Goal: Task Accomplishment & Management: Manage account settings

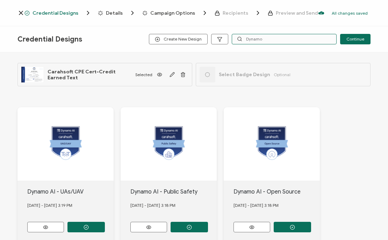
type input "Dynamo"
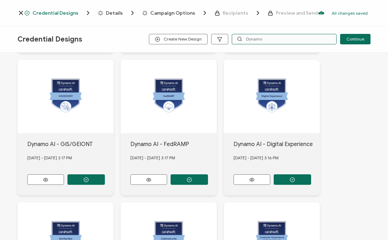
scroll to position [474, 0]
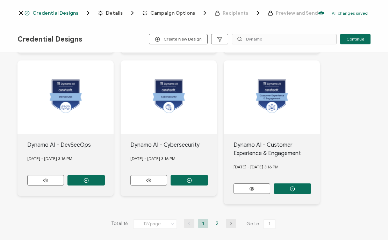
click at [212, 219] on li "2" at bounding box center [217, 223] width 10 height 9
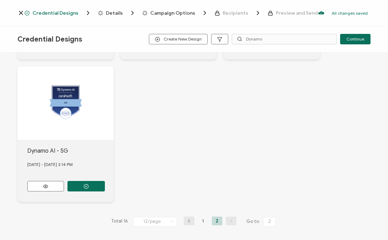
scroll to position [68, 0]
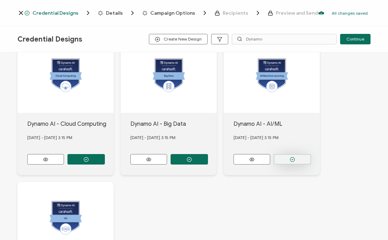
click at [298, 156] on button "button" at bounding box center [292, 159] width 37 height 10
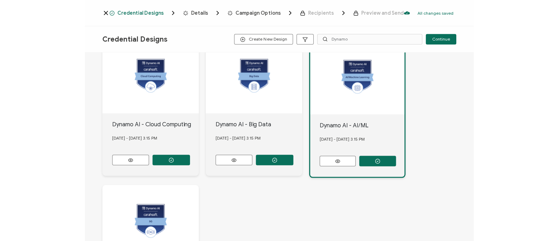
scroll to position [0, 0]
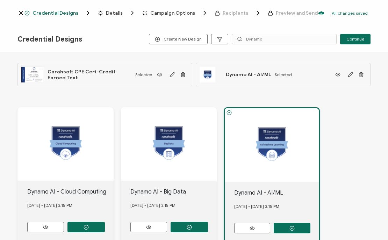
click at [117, 13] on span "Details" at bounding box center [114, 12] width 17 height 5
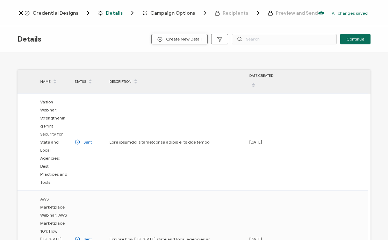
click at [194, 38] on span "Create New Detail" at bounding box center [179, 39] width 44 height 5
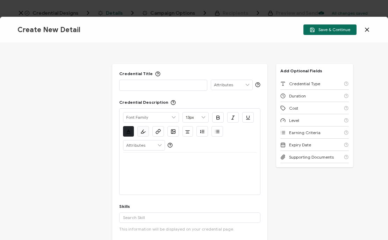
click at [194, 38] on div "Create New Detail Save & Continue" at bounding box center [194, 30] width 388 height 26
click at [141, 89] on div at bounding box center [163, 85] width 80 height 10
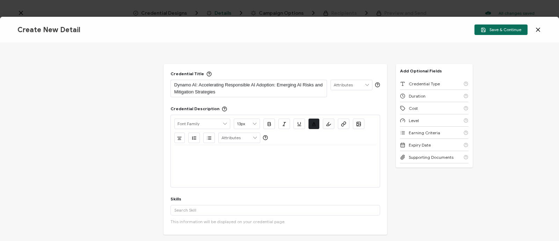
click at [184, 154] on p at bounding box center [275, 153] width 202 height 6
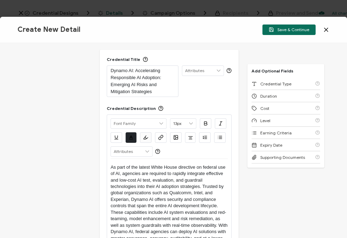
scroll to position [42, 0]
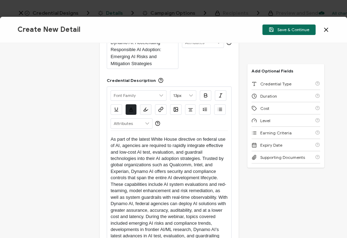
click at [87, 144] on div "Credential Title Dynamo AI: Accelerating Responsible AI Adoption: Emerging AI R…" at bounding box center [173, 140] width 347 height 195
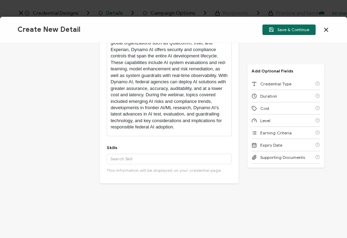
scroll to position [166, 0]
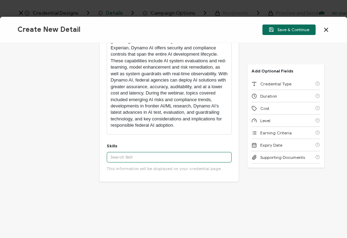
click at [127, 160] on input "text" at bounding box center [169, 157] width 125 height 10
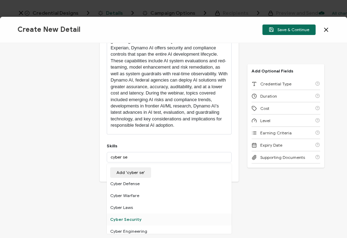
click at [135, 224] on div "Cyber Security" at bounding box center [169, 219] width 125 height 12
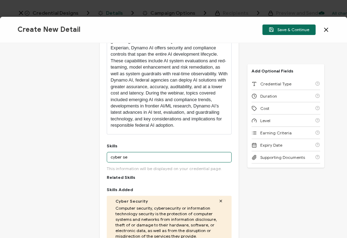
click at [133, 162] on input "cyber se" at bounding box center [169, 157] width 125 height 10
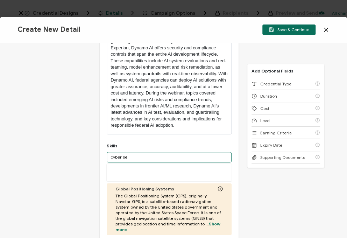
click at [133, 162] on input "cyber se" at bounding box center [169, 157] width 125 height 10
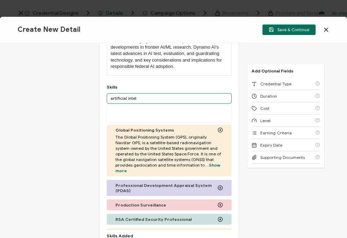
scroll to position [233, 0]
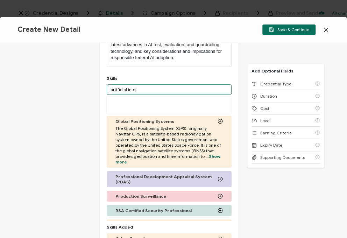
click at [145, 95] on input "artificial intel" at bounding box center [169, 89] width 125 height 10
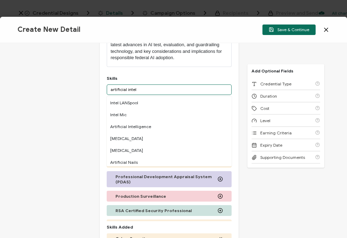
scroll to position [61, 0]
type input "artificial intel"
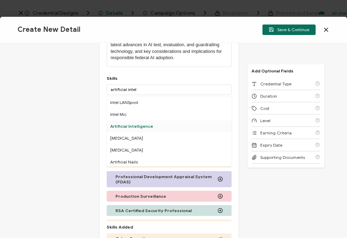
click at [132, 130] on div "Artificial Intelligence" at bounding box center [169, 126] width 125 height 12
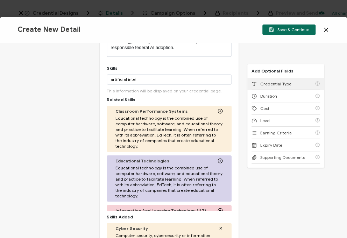
click at [270, 80] on div "Credential Type" at bounding box center [285, 84] width 68 height 12
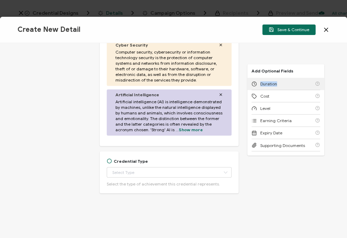
click at [270, 80] on div "Duration" at bounding box center [285, 84] width 68 height 12
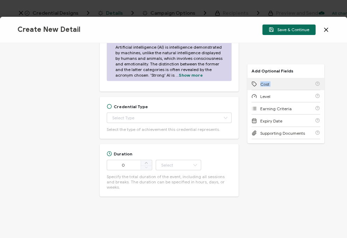
click at [270, 80] on div "Cost" at bounding box center [285, 84] width 68 height 12
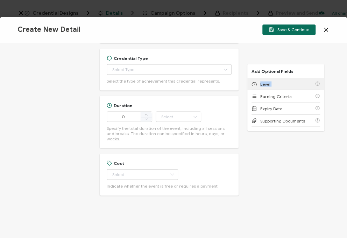
click at [270, 80] on div "Level" at bounding box center [285, 84] width 68 height 12
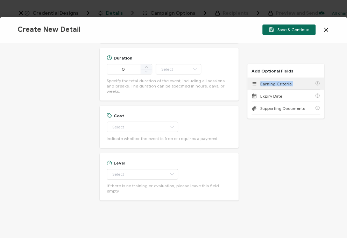
click at [270, 80] on div "Earning Criteria" at bounding box center [285, 84] width 68 height 12
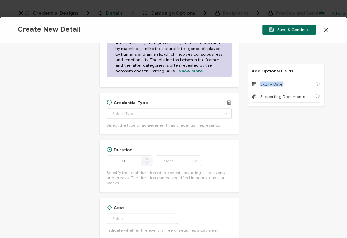
scroll to position [485, 0]
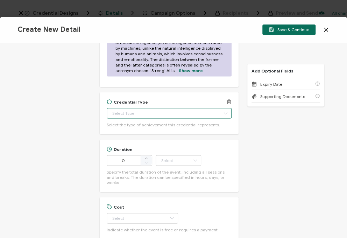
click at [131, 118] on input "text" at bounding box center [169, 113] width 125 height 10
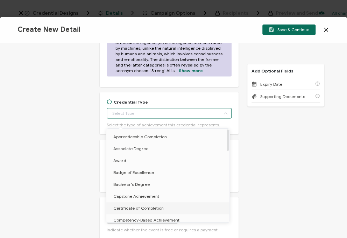
click at [159, 208] on span "Certificate of Completion" at bounding box center [138, 207] width 50 height 5
type input "Certificate of Completion"
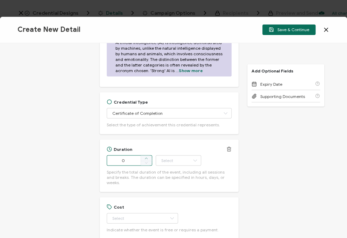
click at [148, 161] on span at bounding box center [145, 158] width 11 height 6
click at [144, 164] on icon at bounding box center [145, 161] width 3 height 3
type input "1"
click at [162, 165] on input "text" at bounding box center [177, 160] width 45 height 10
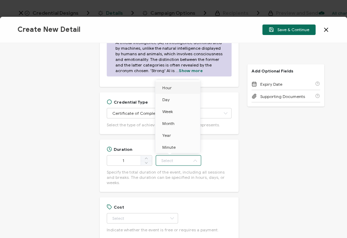
click at [173, 86] on li "Hour" at bounding box center [178, 88] width 47 height 12
type input "Hour"
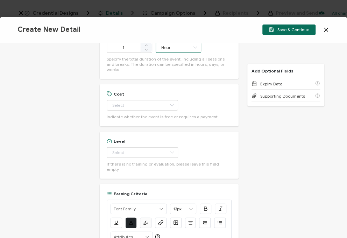
scroll to position [601, 0]
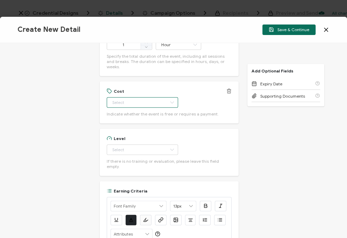
click at [134, 104] on input "text" at bounding box center [142, 102] width 71 height 10
click at [132, 121] on li "Free" at bounding box center [138, 121] width 65 height 12
type input "Free"
click at [135, 155] on div "Level Beginner Intermediate Advanced Experienced Professional If there is no tr…" at bounding box center [169, 152] width 125 height 33
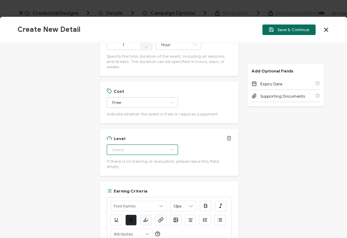
click at [129, 151] on input "text" at bounding box center [142, 149] width 71 height 10
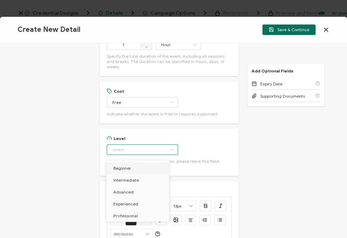
click at [131, 168] on li "Beginner" at bounding box center [138, 168] width 65 height 12
type input "Beginner"
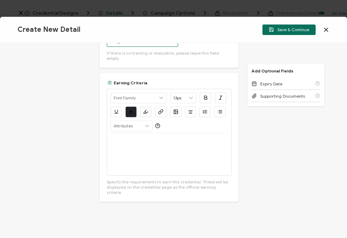
scroll to position [710, 0]
click at [126, 140] on div at bounding box center [168, 153] width 117 height 42
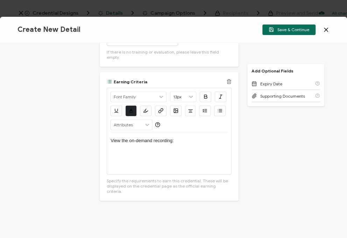
click at [188, 137] on p "View the on-demand recording:" at bounding box center [168, 140] width 117 height 6
drag, startPoint x: 208, startPoint y: 142, endPoint x: 109, endPoint y: 144, distance: 98.9
click at [109, 144] on div "Alright Sans [PERSON_NAME] Archivo Black Arial Arimo Blinker Caveat Charm Charm…" at bounding box center [169, 131] width 125 height 87
click at [162, 107] on button "button" at bounding box center [161, 111] width 12 height 10
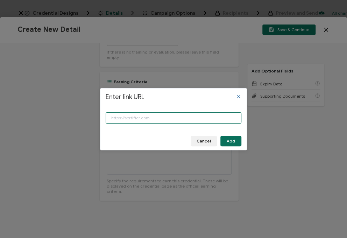
click at [182, 115] on input "Enter link URL" at bounding box center [174, 117] width 136 height 11
type input "[URL][DOMAIN_NAME]"
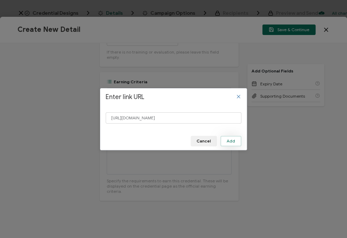
click at [227, 137] on button "Add" at bounding box center [230, 141] width 21 height 10
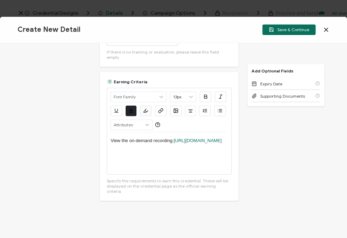
click at [244, 141] on div "Credential Title Dynamo AI: Accelerating Responsible AI Adoption: Emerging AI R…" at bounding box center [173, 140] width 347 height 195
click at [286, 29] on span "Save & Continue" at bounding box center [288, 29] width 41 height 5
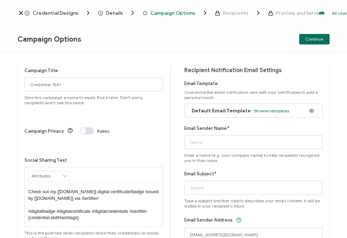
scroll to position [3, 0]
click at [207, 143] on input "Email Sender Name*" at bounding box center [253, 142] width 138 height 14
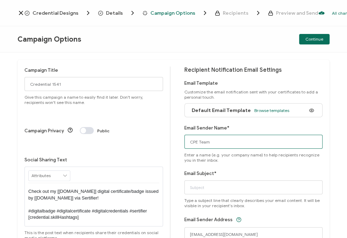
type input "CPE Team"
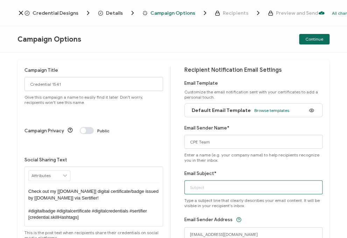
click at [194, 186] on input "Email Subject*" at bounding box center [253, 187] width 138 height 14
type input "Dynamo AI: Accelerating Responsible AI Adoption: Emerging AI Risks and Mitigati…"
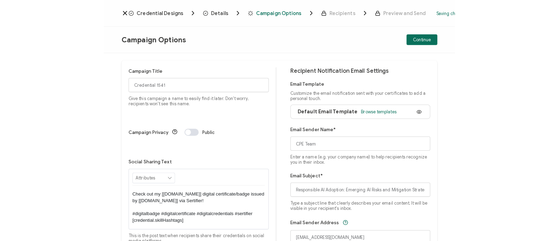
scroll to position [0, 0]
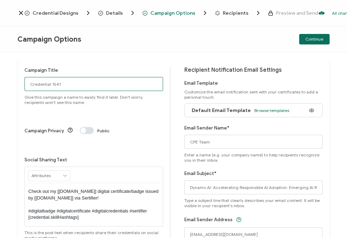
click at [109, 84] on input "Credential 1541" at bounding box center [93, 84] width 138 height 14
type input "8-5-25_70191_Dynamo AI Webinar"
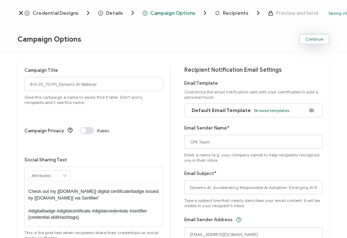
click at [317, 37] on span "Continue" at bounding box center [314, 39] width 18 height 4
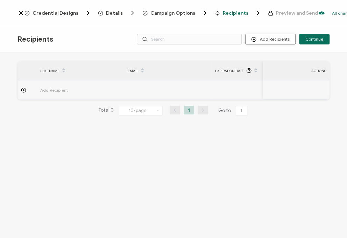
click at [278, 40] on button "Add Recipients" at bounding box center [270, 39] width 50 height 10
click at [272, 79] on span "Import From List" at bounding box center [278, 80] width 32 height 5
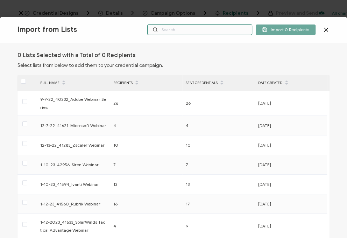
click at [173, 32] on input "text" at bounding box center [199, 29] width 105 height 10
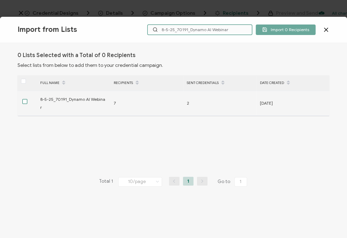
type input "8-5-25_70191_Dynamo AI Webinar"
click at [24, 99] on span at bounding box center [24, 101] width 5 height 5
click at [27, 99] on input "checkbox" at bounding box center [27, 99] width 0 height 0
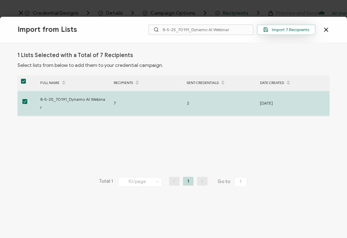
click at [280, 30] on span "Import 7 Recipients" at bounding box center [286, 29] width 46 height 5
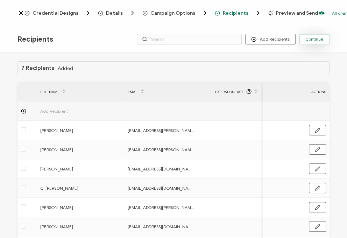
click at [317, 41] on span "Continue" at bounding box center [314, 39] width 18 height 4
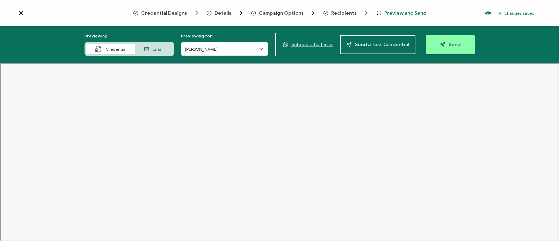
click at [230, 49] on input "[PERSON_NAME]" at bounding box center [224, 49] width 87 height 14
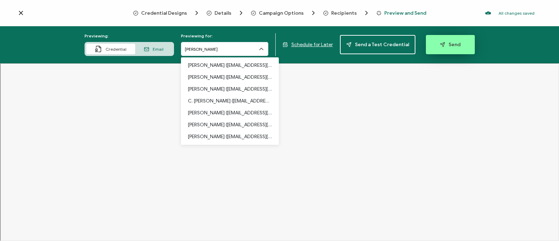
click at [387, 40] on button "Send" at bounding box center [450, 44] width 49 height 19
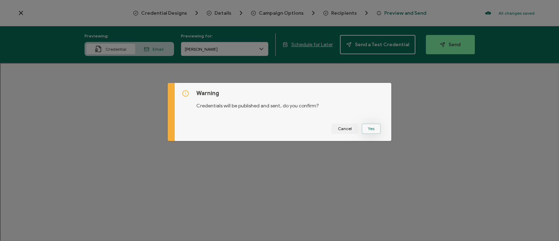
click at [367, 131] on button "Yes" at bounding box center [371, 128] width 19 height 10
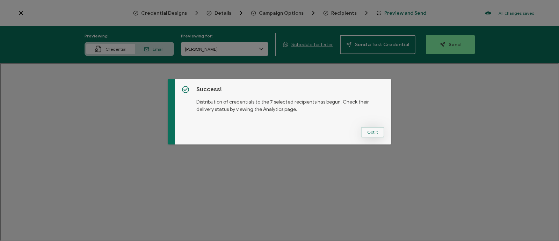
click at [374, 131] on button "Got It" at bounding box center [372, 132] width 23 height 10
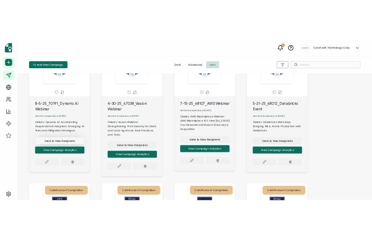
scroll to position [61, 0]
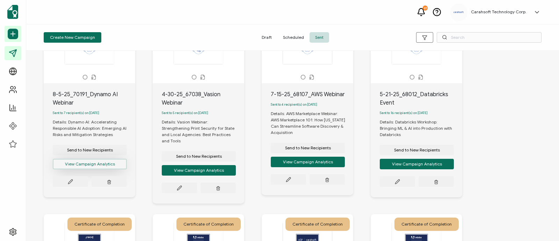
click at [84, 166] on button "View Campaign Analytics" at bounding box center [90, 164] width 74 height 10
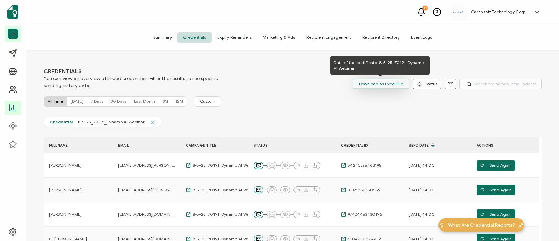
click at [385, 86] on span "Download as Excel File" at bounding box center [381, 84] width 44 height 10
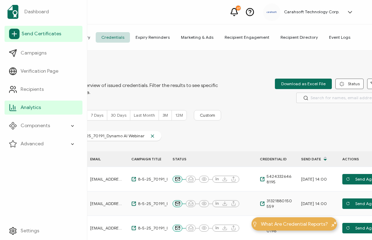
click at [41, 33] on span "Send Certificates" at bounding box center [41, 33] width 39 height 7
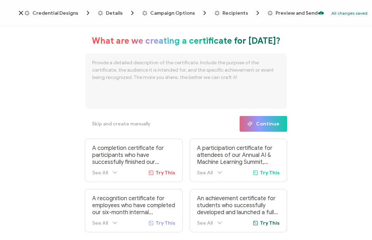
click at [63, 13] on span "Credential Designs" at bounding box center [55, 12] width 46 height 5
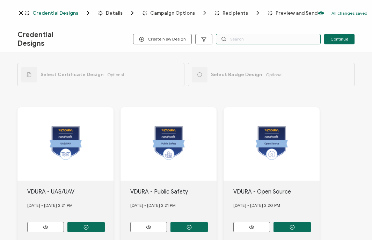
click at [281, 38] on input "text" at bounding box center [268, 39] width 105 height 10
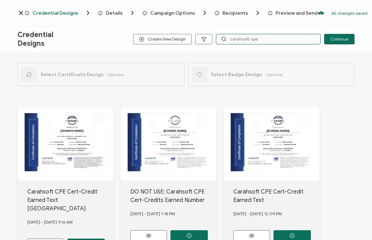
scroll to position [51, 0]
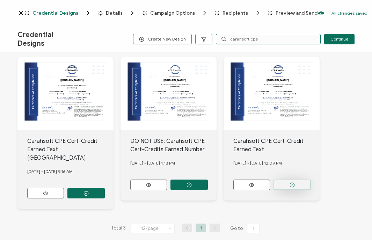
type input "carahsoft cpe"
click at [283, 186] on button "button" at bounding box center [292, 185] width 37 height 10
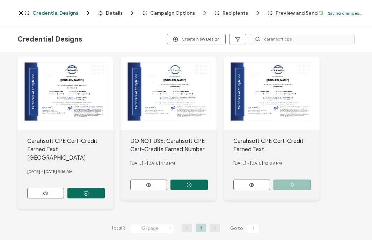
scroll to position [0, 0]
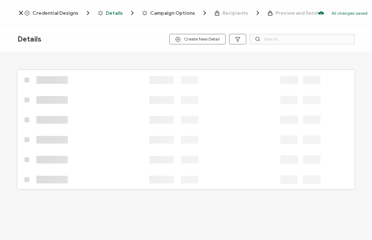
click at [46, 12] on span "Credential Designs" at bounding box center [55, 12] width 46 height 5
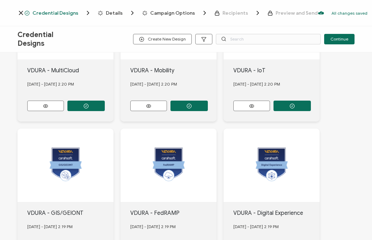
scroll to position [464, 0]
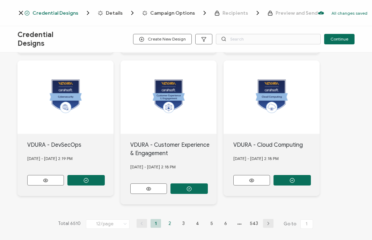
click at [168, 221] on li "2" at bounding box center [170, 223] width 10 height 9
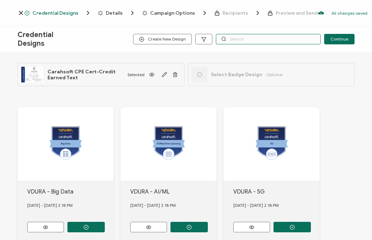
click at [244, 39] on input "text" at bounding box center [268, 39] width 105 height 10
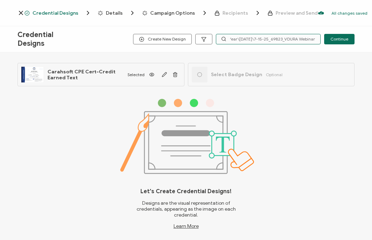
type input "M:\1 - Carahsoft\CPE Program\NASBA\Audit Materials - Group Internet Based\[DATE…"
click at [325, 41] on div "Create New Design M:\1 - Carahsoft\CPE Program\NASBA\Audit Materials - Group In…" at bounding box center [243, 39] width 221 height 10
click at [278, 35] on input "M:\1 - Carahsoft\CPE Program\NASBA\Audit Materials - Group Internet Based\[DATE…" at bounding box center [268, 39] width 105 height 10
click at [256, 41] on input "vdura - cy" at bounding box center [268, 39] width 105 height 10
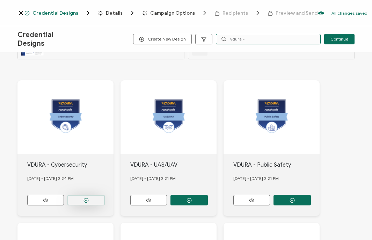
scroll to position [68, 0]
type input "vdura -"
click at [92, 195] on button "button" at bounding box center [85, 200] width 37 height 10
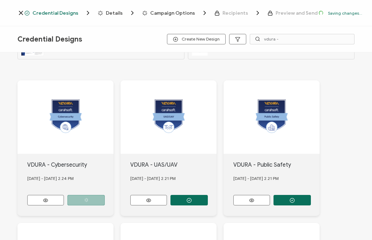
scroll to position [0, 0]
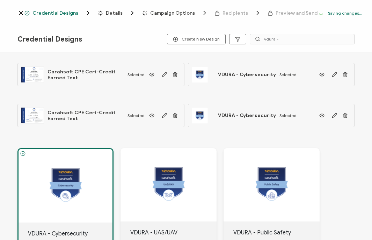
click at [106, 12] on span "Details" at bounding box center [114, 12] width 17 height 5
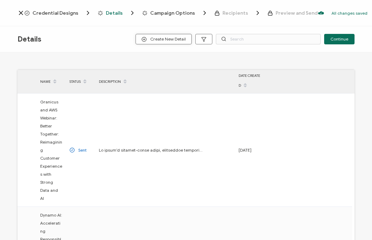
click at [158, 42] on button "Create New Detail" at bounding box center [164, 39] width 56 height 10
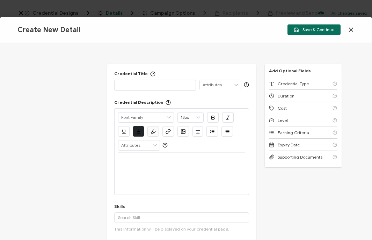
click at [2, 71] on div "Credential Title ISSUER Issuer Name Credential Description Alright Sans [PERSON…" at bounding box center [186, 141] width 372 height 197
click at [157, 83] on p at bounding box center [155, 84] width 74 height 7
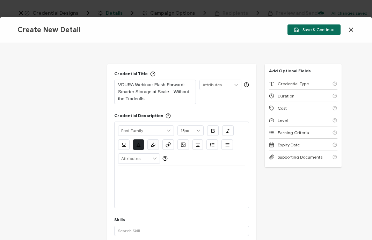
click at [128, 172] on p at bounding box center [181, 174] width 127 height 6
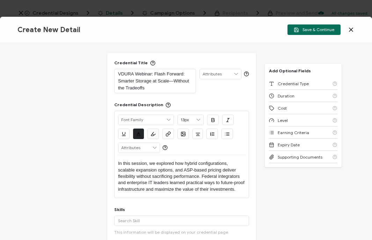
scroll to position [11, 0]
click at [122, 226] on input "text" at bounding box center [181, 220] width 135 height 10
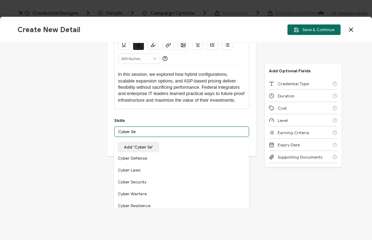
scroll to position [106, 0]
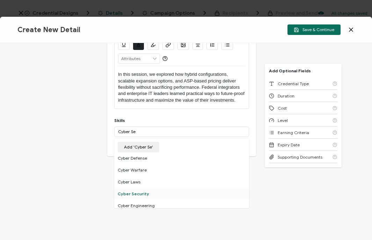
click at [154, 194] on div "Cyber Security" at bounding box center [181, 194] width 135 height 12
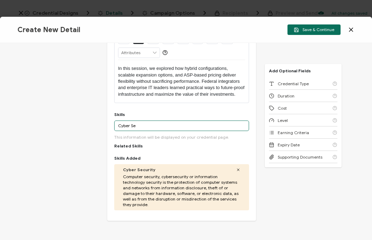
click at [144, 131] on input "Cyber Se" at bounding box center [181, 126] width 135 height 10
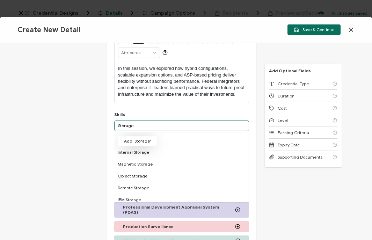
type input "Storage"
click at [135, 146] on button "Add 'Storage'" at bounding box center [137, 141] width 39 height 10
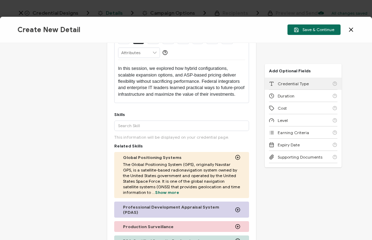
click at [283, 83] on span "Credential Type" at bounding box center [293, 83] width 31 height 5
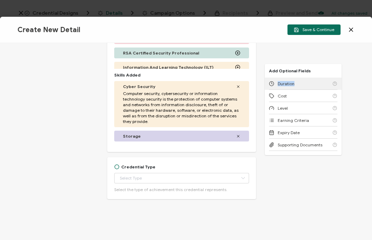
click at [283, 83] on span "Duration" at bounding box center [286, 83] width 17 height 5
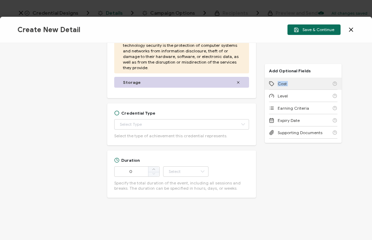
click at [283, 83] on span "Cost" at bounding box center [282, 83] width 9 height 5
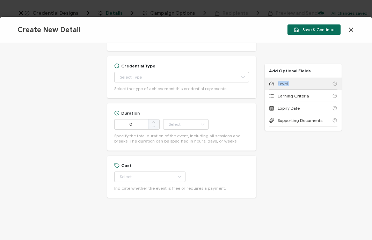
click at [283, 83] on span "Level" at bounding box center [283, 83] width 10 height 5
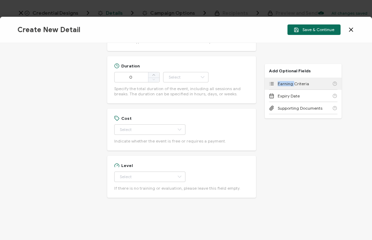
click at [283, 83] on span "Earning Criteria" at bounding box center [293, 83] width 31 height 5
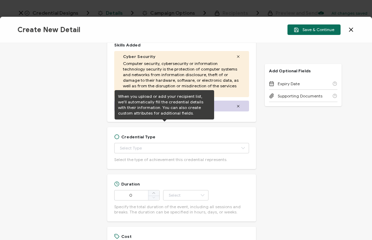
scroll to position [312, 0]
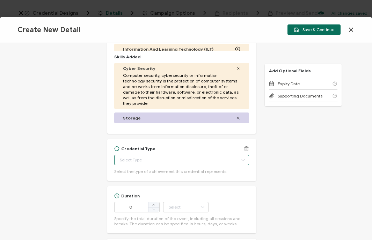
click at [153, 162] on input "text" at bounding box center [181, 160] width 135 height 10
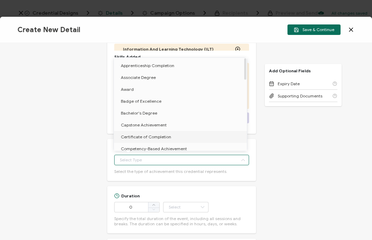
click at [148, 139] on li "Certificate of Completion" at bounding box center [182, 137] width 136 height 12
type input "Certificate of Completion"
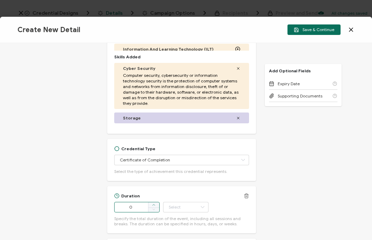
click at [154, 205] on icon at bounding box center [153, 204] width 3 height 3
type input "1"
click at [181, 209] on input "text" at bounding box center [185, 207] width 45 height 10
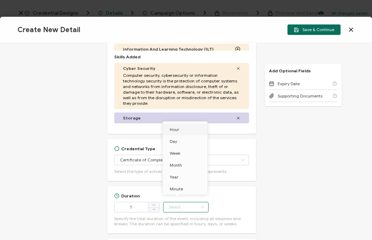
click at [178, 132] on span "Hour" at bounding box center [174, 129] width 9 height 5
type input "Hour"
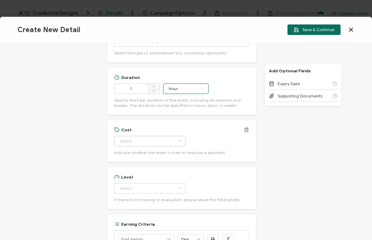
scroll to position [431, 0]
click at [141, 142] on input "text" at bounding box center [149, 141] width 71 height 10
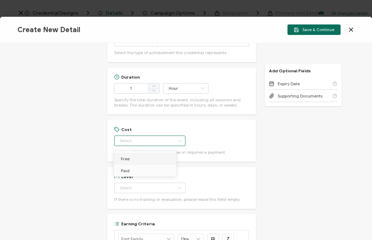
click at [127, 154] on li "Free" at bounding box center [146, 159] width 65 height 12
type input "Free"
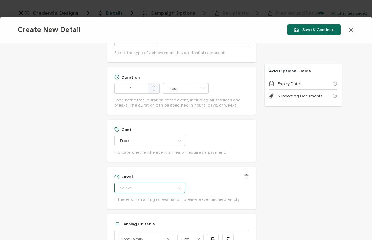
click at [137, 192] on input "text" at bounding box center [149, 188] width 71 height 10
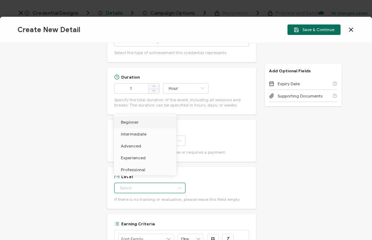
click at [131, 123] on span "Beginner" at bounding box center [130, 121] width 18 height 5
type input "Beginner"
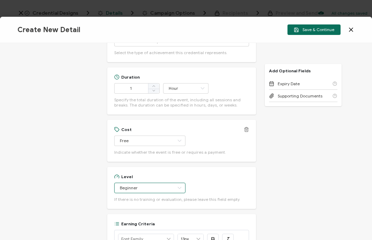
scroll to position [523, 0]
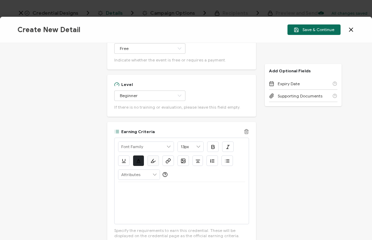
click at [139, 196] on div at bounding box center [181, 203] width 127 height 42
click at [182, 191] on p "View on-demand recording:" at bounding box center [181, 190] width 127 height 6
click at [174, 192] on p "View on-demand recording:" at bounding box center [181, 190] width 127 height 6
drag, startPoint x: 239, startPoint y: 205, endPoint x: 111, endPoint y: 196, distance: 128.9
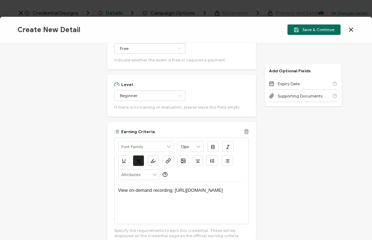
click at [111, 196] on div "Earning Criteria Alright Sans [PERSON_NAME] Archivo Black Arial Arimo Blinker C…" at bounding box center [181, 183] width 149 height 123
click at [168, 165] on button "button" at bounding box center [168, 160] width 12 height 10
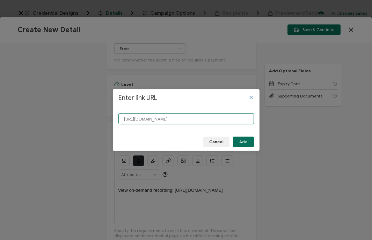
scroll to position [0, 107]
type input "[URL][DOMAIN_NAME]"
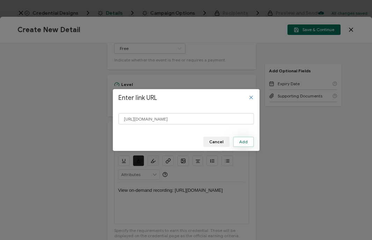
click at [252, 139] on button "Add" at bounding box center [243, 142] width 21 height 10
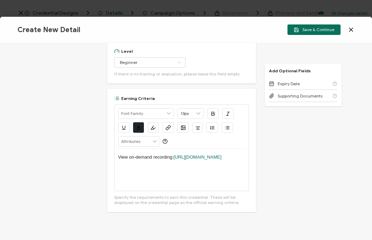
scroll to position [556, 0]
click at [217, 185] on div "View on-demand recording: [URL][DOMAIN_NAME]" at bounding box center [181, 170] width 127 height 42
click at [311, 30] on span "Save & Continue" at bounding box center [314, 29] width 41 height 5
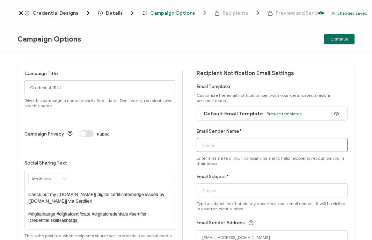
click at [221, 144] on input "Email Sender Name*" at bounding box center [272, 145] width 151 height 14
type input "CPE Team"
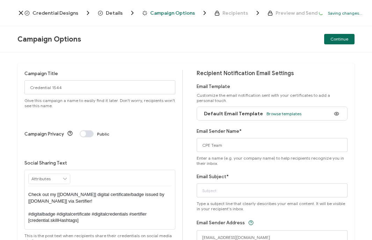
click at [3, 158] on div "Campaign Title Credential 1544 Give this campaign a name to easily find it late…" at bounding box center [186, 146] width 372 height 188
click at [201, 185] on input "Email Subject*" at bounding box center [272, 190] width 151 height 14
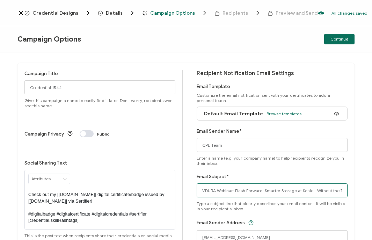
scroll to position [0, 12]
type input "VDURA Webinar: Flash Forward: Smarter Storage at Scale—Without the Tradeoffs"
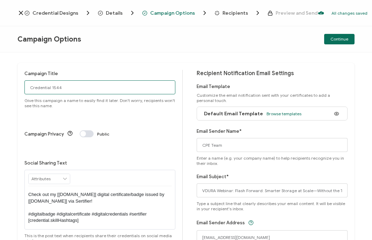
click at [74, 90] on input "Credential 1544" at bounding box center [99, 87] width 151 height 14
type input "7-15-25_69823_VDURA Webinar"
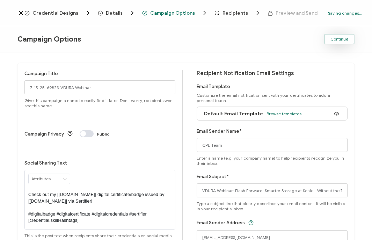
click at [332, 37] on span "Continue" at bounding box center [340, 39] width 18 height 4
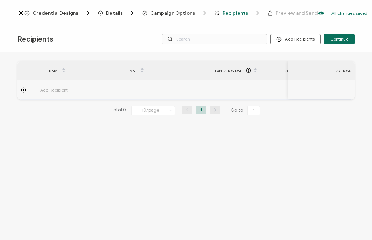
click at [298, 45] on div "Recipients Add Recipients Upload Recipients Import From Recipients Import From …" at bounding box center [186, 39] width 372 height 26
click at [286, 37] on button "Add Recipients" at bounding box center [295, 39] width 50 height 10
click at [301, 83] on span "Import From List" at bounding box center [303, 80] width 32 height 5
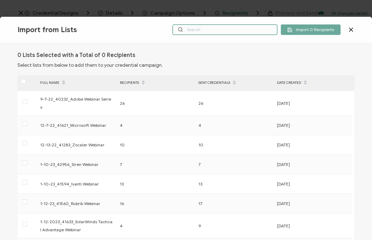
click at [224, 32] on input "text" at bounding box center [225, 29] width 105 height 10
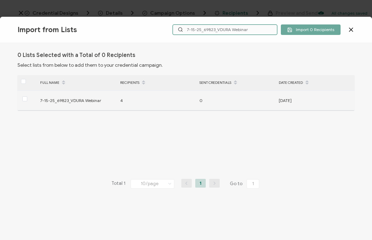
type input "7-15-25_69823_VDURA Webinar"
click at [37, 99] on div "7-15-25_69823_VDURA Webinar" at bounding box center [77, 100] width 80 height 8
click at [23, 97] on span at bounding box center [24, 98] width 5 height 5
click at [27, 96] on input "checkbox" at bounding box center [27, 96] width 0 height 0
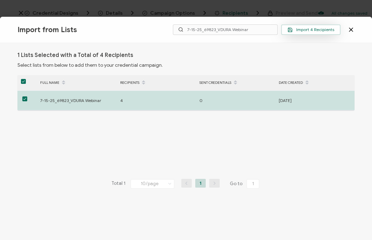
click at [304, 32] on button "Import 4 Recipients" at bounding box center [310, 29] width 59 height 10
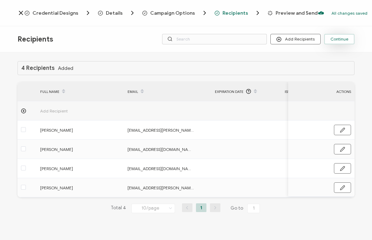
click at [340, 40] on span "Continue" at bounding box center [340, 39] width 18 height 4
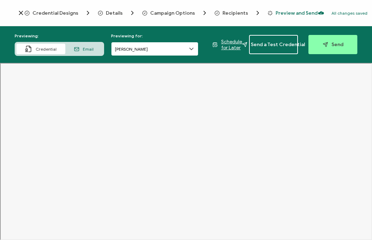
click at [126, 42] on input "[PERSON_NAME]" at bounding box center [154, 49] width 87 height 14
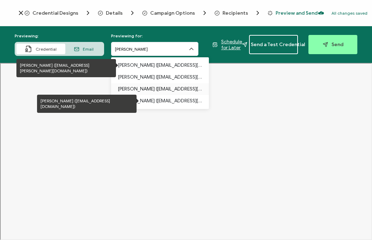
click at [162, 90] on p "[PERSON_NAME] ([EMAIL_ADDRESS][PERSON_NAME][PERSON_NAME][DOMAIN_NAME])" at bounding box center [160, 89] width 84 height 12
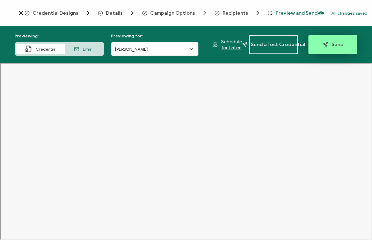
click at [345, 50] on button "Send" at bounding box center [332, 44] width 49 height 19
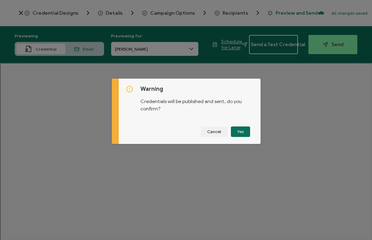
click at [241, 131] on button "Yes" at bounding box center [240, 131] width 19 height 10
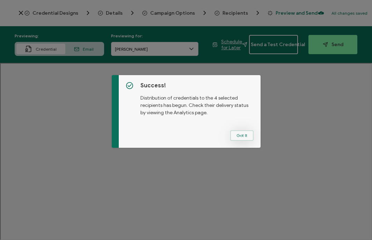
click at [248, 135] on button "Got It" at bounding box center [241, 135] width 23 height 10
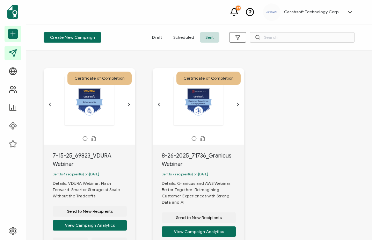
scroll to position [24, 0]
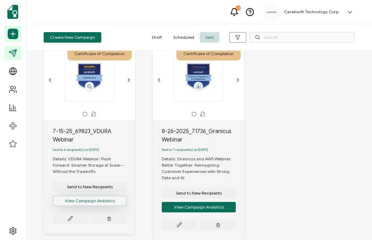
click at [96, 203] on button "View Campaign Analytics" at bounding box center [90, 201] width 74 height 10
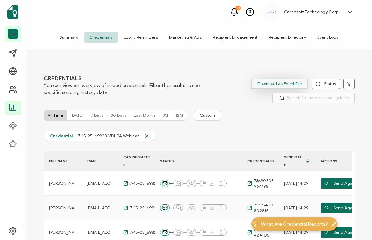
click at [275, 83] on span "Download as Excel File" at bounding box center [279, 84] width 44 height 10
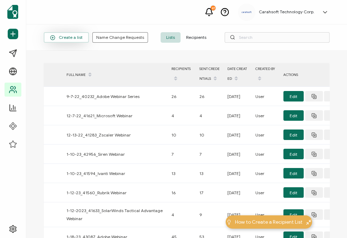
click at [68, 38] on span "Create a list" at bounding box center [66, 37] width 32 height 5
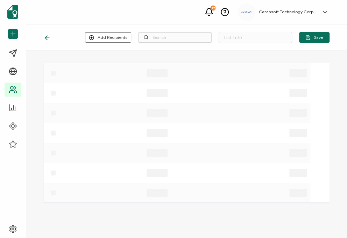
type input "List 1618"
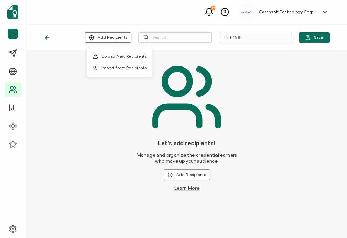
click at [108, 35] on button "Add Recipients" at bounding box center [108, 37] width 46 height 10
click at [114, 54] on span "Upload New Recipients" at bounding box center [123, 55] width 45 height 5
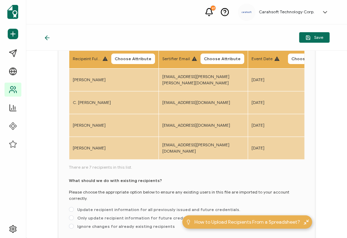
scroll to position [65, 0]
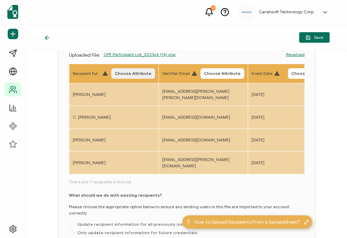
click at [141, 75] on span "Choose Attribute" at bounding box center [133, 73] width 37 height 4
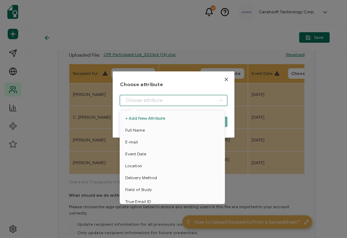
click at [135, 95] on input "dialog" at bounding box center [172, 100] width 107 height 11
click at [131, 128] on span "Full Name" at bounding box center [135, 130] width 20 height 12
type input "Full Name"
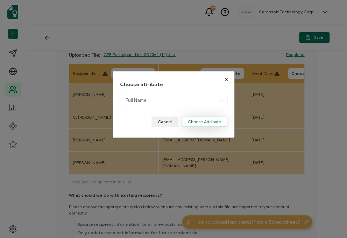
click at [204, 121] on button "Choose Attribute" at bounding box center [204, 121] width 46 height 10
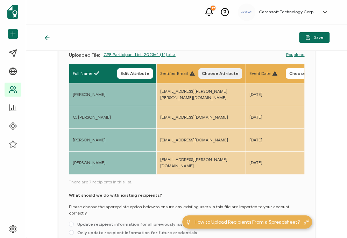
click at [226, 71] on span "Choose Attribute" at bounding box center [220, 73] width 37 height 4
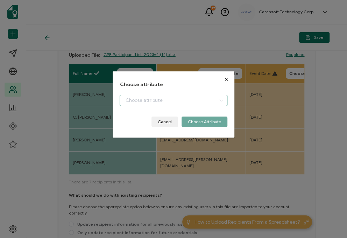
click at [177, 97] on input "dialog" at bounding box center [172, 100] width 107 height 11
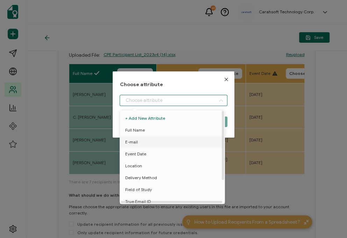
click at [139, 140] on li "E-mail" at bounding box center [173, 142] width 110 height 12
type input "E-mail"
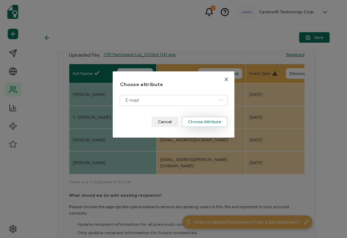
click at [201, 119] on button "Choose Attribute" at bounding box center [204, 121] width 46 height 10
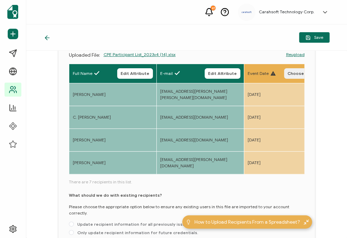
click at [295, 73] on span "Choose Attribute" at bounding box center [305, 73] width 37 height 4
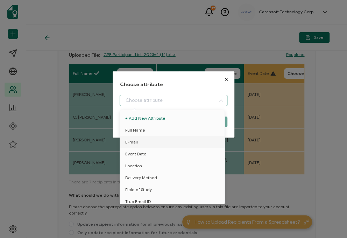
click at [162, 102] on input "dialog" at bounding box center [172, 100] width 107 height 11
click at [132, 151] on span "Event Date" at bounding box center [135, 154] width 21 height 12
type input "Event Date"
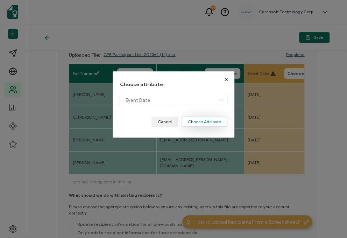
click at [208, 121] on button "Choose Attribute" at bounding box center [204, 121] width 46 height 10
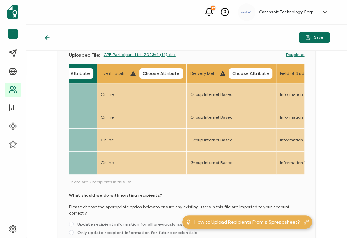
scroll to position [0, 234]
click at [161, 74] on span "Choose Attribute" at bounding box center [161, 73] width 37 height 4
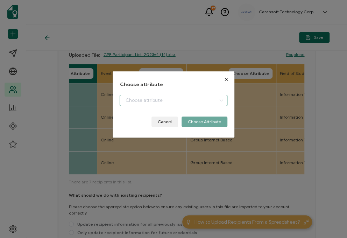
click at [131, 105] on input "dialog" at bounding box center [172, 100] width 107 height 11
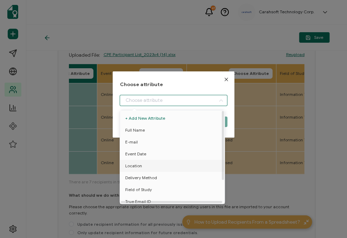
click at [135, 162] on span "Location" at bounding box center [133, 166] width 17 height 12
type input "Location"
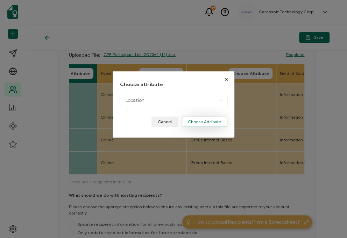
click at [197, 119] on button "Choose Attribute" at bounding box center [204, 121] width 46 height 10
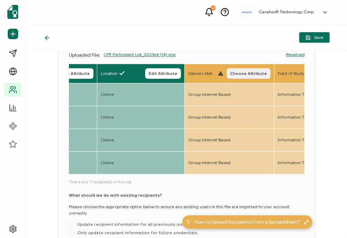
click at [249, 71] on span "Choose Attribute" at bounding box center [248, 73] width 37 height 4
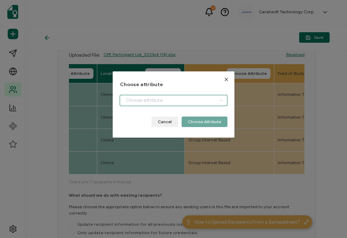
click at [176, 95] on input "dialog" at bounding box center [172, 100] width 107 height 11
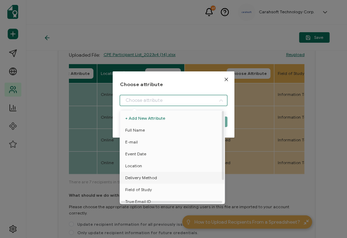
click at [133, 177] on span "Delivery Method" at bounding box center [141, 178] width 32 height 12
type input "Delivery Method"
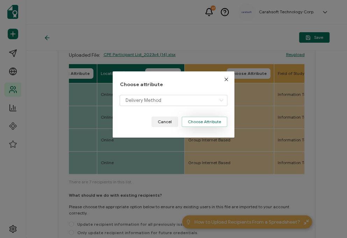
click at [202, 125] on button "Choose Attribute" at bounding box center [204, 121] width 46 height 10
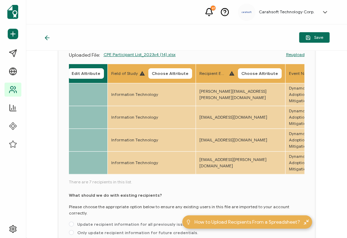
scroll to position [0, 399]
click at [166, 78] on button "Choose Attribute" at bounding box center [169, 73] width 44 height 10
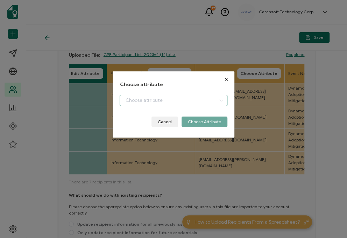
click at [146, 103] on input "dialog" at bounding box center [172, 100] width 107 height 11
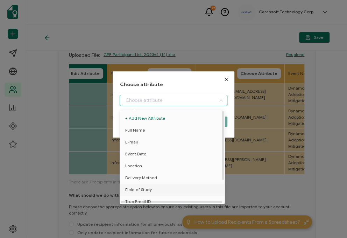
click at [131, 188] on span "Field of Study" at bounding box center [138, 189] width 27 height 12
type input "Field of Study"
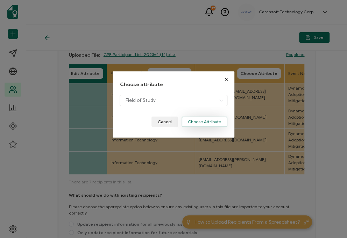
click at [198, 124] on button "Choose Attribute" at bounding box center [204, 121] width 46 height 10
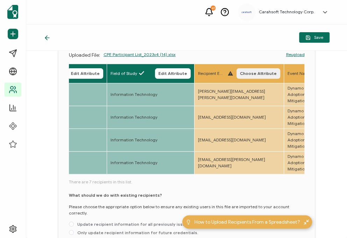
click at [251, 76] on button "Choose Attribute" at bounding box center [258, 73] width 44 height 10
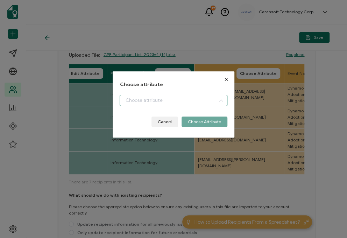
click at [175, 104] on input "dialog" at bounding box center [172, 100] width 107 height 11
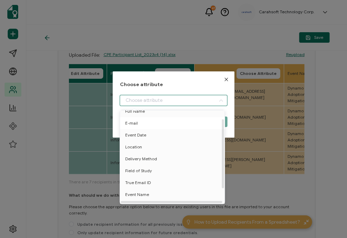
scroll to position [30, 0]
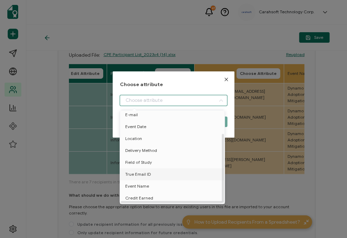
click at [137, 170] on span "True Email ID" at bounding box center [138, 174] width 26 height 12
type input "True Email ID"
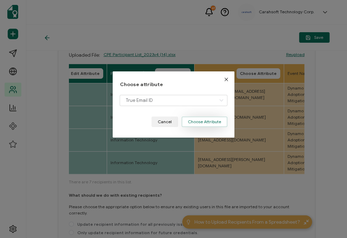
click at [210, 119] on button "Choose Attribute" at bounding box center [204, 121] width 46 height 10
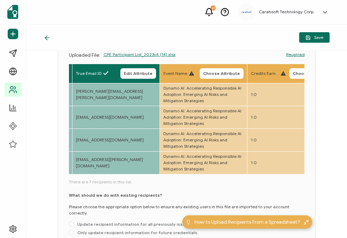
scroll to position [0, 525]
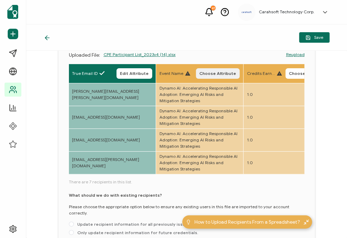
click at [212, 73] on span "Choose Attribute" at bounding box center [217, 73] width 37 height 4
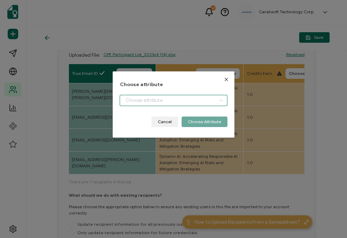
click at [158, 102] on input "dialog" at bounding box center [172, 100] width 107 height 11
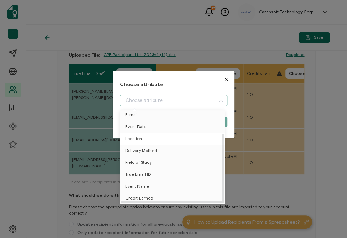
scroll to position [30, 0]
click at [130, 180] on span "Event Name" at bounding box center [137, 186] width 24 height 12
type input "Event Name"
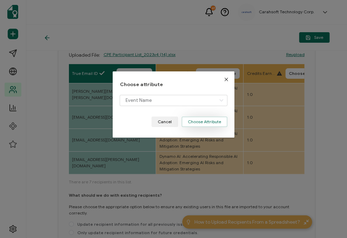
click at [199, 125] on button "Choose Attribute" at bounding box center [204, 121] width 46 height 10
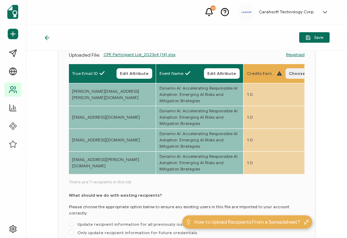
click at [294, 69] on button "Choose Attribute" at bounding box center [307, 73] width 44 height 10
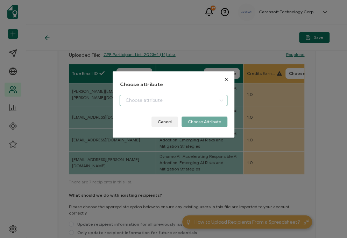
click at [163, 97] on input "dialog" at bounding box center [172, 100] width 107 height 11
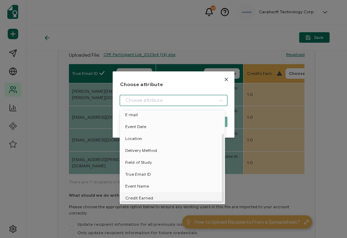
click at [136, 194] on span "Credit Earned" at bounding box center [139, 198] width 28 height 12
type input "Credit Earned"
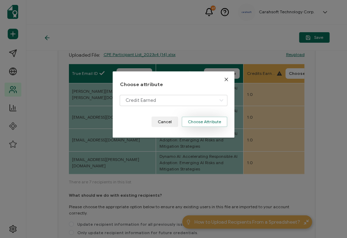
click at [204, 122] on button "Choose Attribute" at bounding box center [204, 121] width 46 height 10
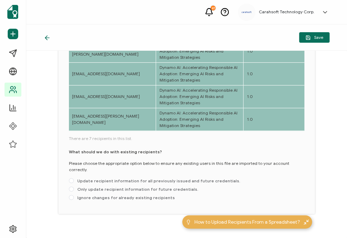
scroll to position [108, 0]
click at [131, 186] on span "Only update recipient information for future credentials." at bounding box center [136, 188] width 124 height 5
click at [74, 186] on input "Only update recipient information for future credentials." at bounding box center [71, 189] width 5 height 6
radio input "true"
click at [314, 40] on button "Save" at bounding box center [314, 37] width 30 height 10
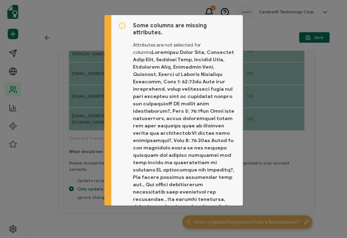
scroll to position [80, 0]
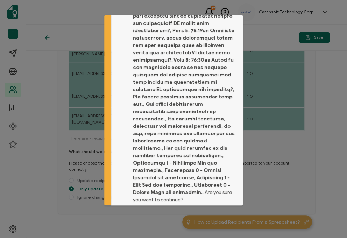
click at [228, 217] on button "Proceed" at bounding box center [220, 222] width 29 height 10
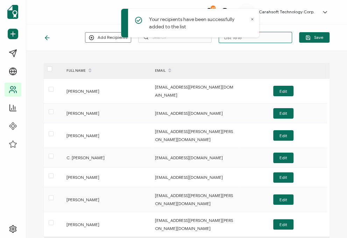
click at [275, 37] on input "List 1618" at bounding box center [254, 37] width 73 height 11
type input "8-5-25_70191_Dynamo AI Webinar"
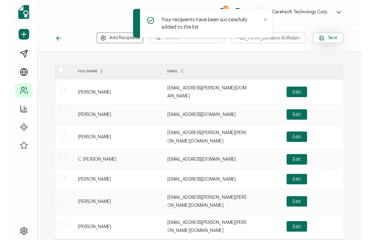
scroll to position [0, 0]
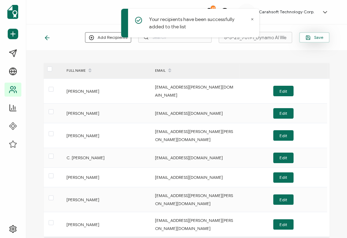
click at [315, 37] on span "Save" at bounding box center [314, 37] width 18 height 5
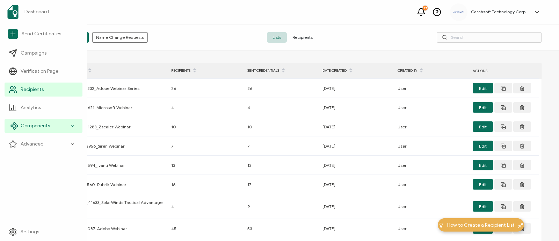
click at [38, 126] on span "Components" at bounding box center [35, 125] width 29 height 7
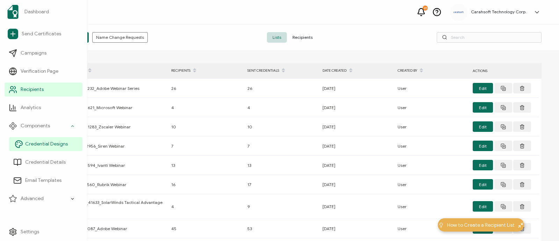
click at [67, 146] on link "Credential Designs" at bounding box center [45, 144] width 73 height 14
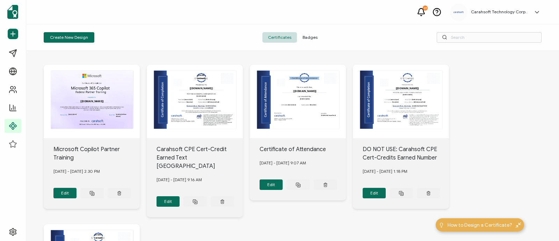
click at [314, 36] on span "Badges" at bounding box center [310, 37] width 26 height 10
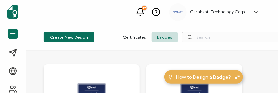
click at [266, 50] on div "Create New Design Certificates Badges" at bounding box center [165, 37] width 278 height 26
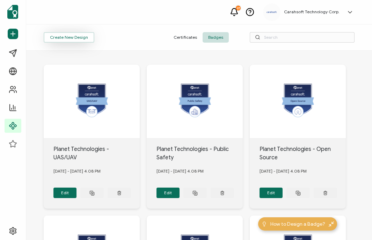
click at [68, 35] on button "Create New Design" at bounding box center [69, 37] width 51 height 10
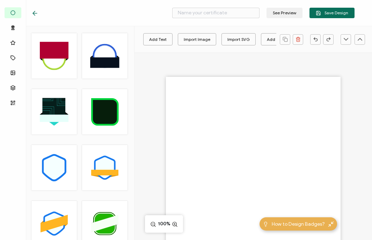
click at [166, 5] on div "See Preview Save Design" at bounding box center [193, 13] width 358 height 26
click at [192, 15] on input "text" at bounding box center [215, 13] width 87 height 10
type input "VDURA -"
click at [193, 39] on div "Import Image" at bounding box center [197, 39] width 27 height 12
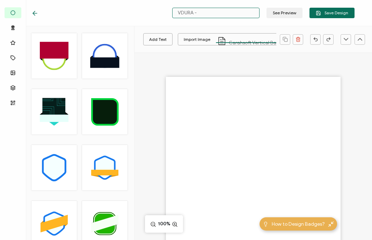
click at [219, 17] on input "VDURA -" at bounding box center [215, 13] width 87 height 10
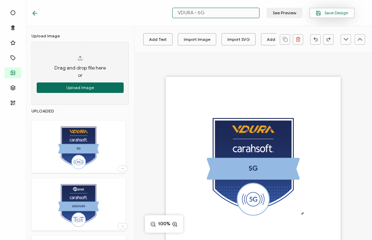
type input "VDURA - 5G"
click at [341, 15] on span "Save Design" at bounding box center [332, 12] width 32 height 5
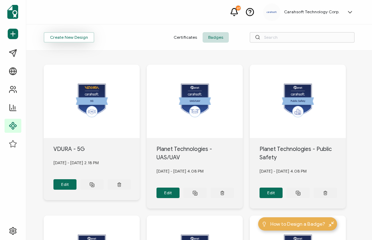
click at [76, 40] on button "Create New Design" at bounding box center [69, 37] width 51 height 10
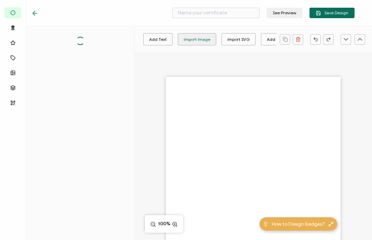
click at [192, 41] on div "Import Image" at bounding box center [197, 39] width 27 height 12
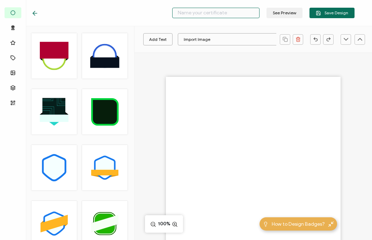
click at [201, 17] on input "text" at bounding box center [215, 13] width 87 height 10
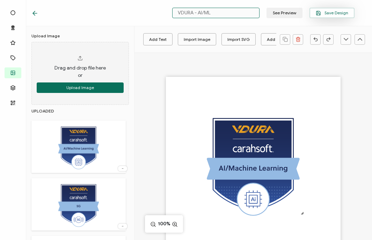
type input "VDURA - AI/ML"
click at [341, 12] on span "Save Design" at bounding box center [332, 12] width 32 height 5
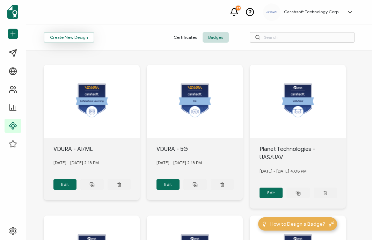
click at [67, 41] on button "Create New Design" at bounding box center [69, 37] width 51 height 10
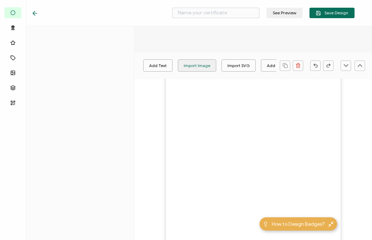
click at [196, 66] on div "Import Image" at bounding box center [197, 65] width 27 height 12
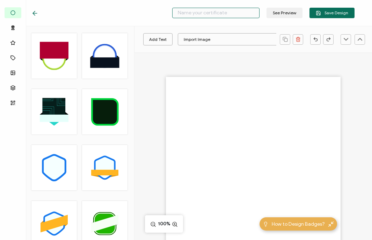
click at [215, 13] on input "text" at bounding box center [215, 13] width 87 height 10
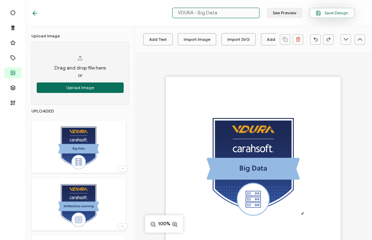
type input "VDURA - Big Data"
click at [340, 12] on span "Save Design" at bounding box center [332, 12] width 32 height 5
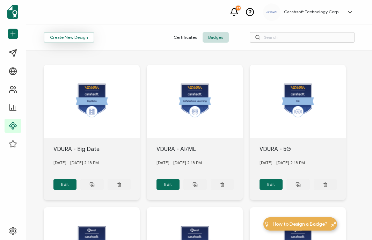
click at [67, 37] on button "Create New Design" at bounding box center [69, 37] width 51 height 10
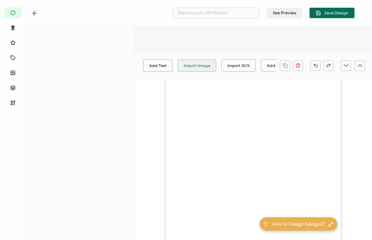
click at [197, 64] on div "Import Image" at bounding box center [197, 65] width 27 height 12
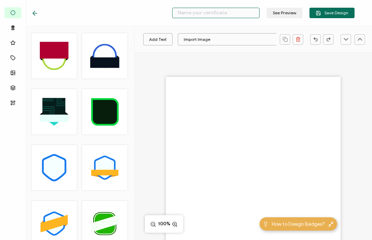
click at [212, 16] on input "text" at bounding box center [215, 13] width 87 height 10
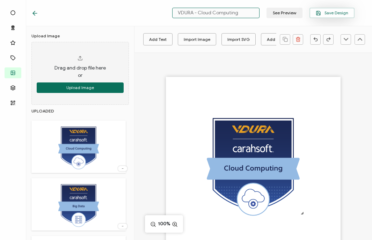
type input "VDURA - Cloud Computing"
click at [344, 13] on span "Save Design" at bounding box center [332, 12] width 32 height 5
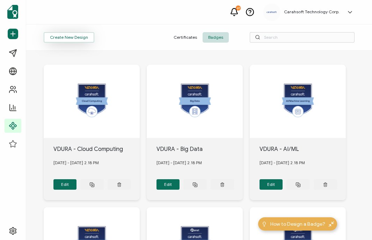
click at [77, 36] on button "Create New Design" at bounding box center [69, 37] width 51 height 10
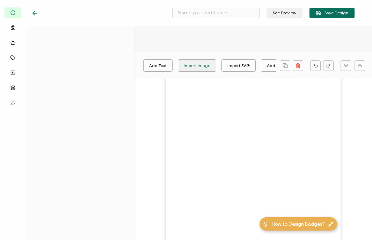
click at [199, 62] on div "Import Image" at bounding box center [197, 65] width 27 height 12
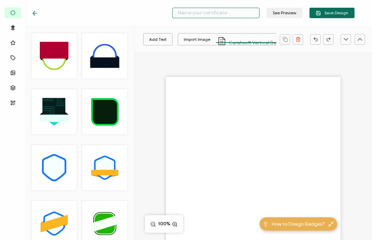
click at [194, 12] on input "text" at bounding box center [215, 13] width 87 height 10
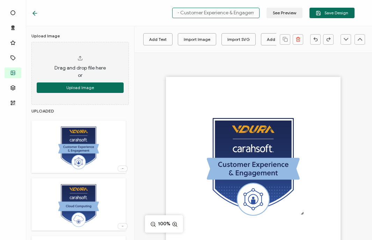
scroll to position [0, 24]
type input "VDURA - Customer Experience & Engagement"
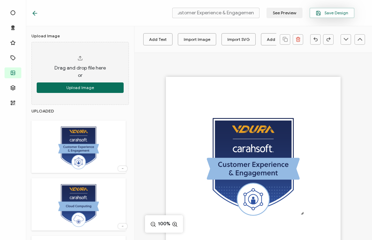
scroll to position [0, 0]
click at [334, 10] on span "Save Design" at bounding box center [332, 12] width 32 height 5
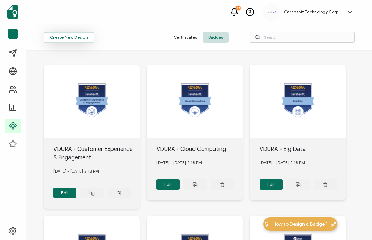
click at [72, 36] on button "Create New Design" at bounding box center [69, 37] width 51 height 10
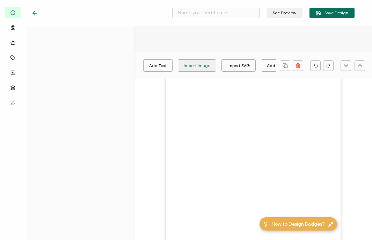
click at [190, 64] on div "Import Image" at bounding box center [197, 65] width 27 height 12
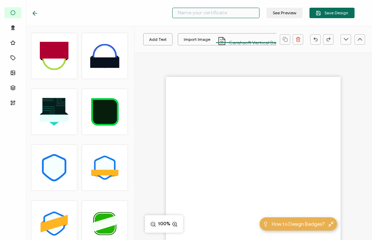
click at [194, 12] on input "text" at bounding box center [215, 13] width 87 height 10
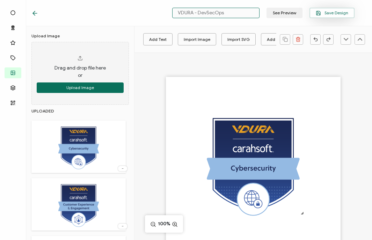
type input "VDURA - DevSecOps"
click at [324, 11] on span "Save Design" at bounding box center [332, 12] width 32 height 5
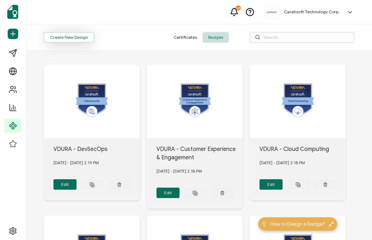
click at [75, 37] on button "Create New Design" at bounding box center [69, 37] width 51 height 10
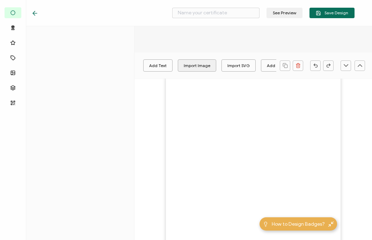
click at [197, 62] on div at bounding box center [254, 176] width 238 height 248
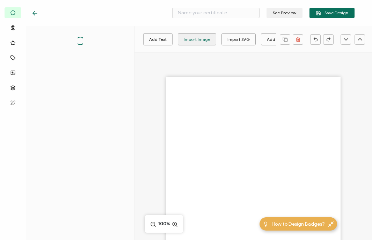
click at [188, 37] on div "Import Image" at bounding box center [197, 39] width 27 height 12
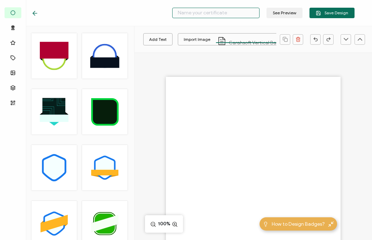
click at [206, 14] on input "text" at bounding box center [215, 13] width 87 height 10
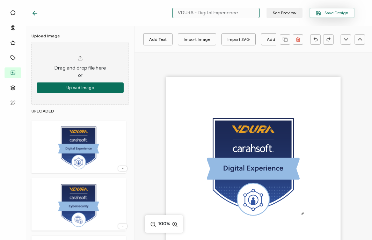
type input "VDURA - Digital Experience"
click at [332, 14] on span "Save Design" at bounding box center [332, 12] width 32 height 5
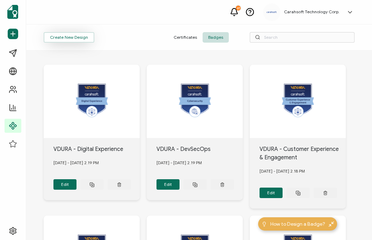
click at [77, 37] on button "Create New Design" at bounding box center [69, 37] width 51 height 10
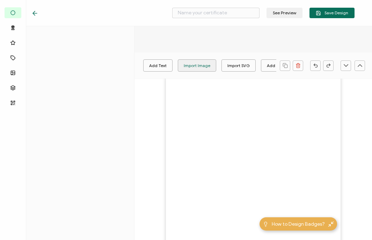
click at [187, 63] on div "Import Image" at bounding box center [197, 65] width 27 height 12
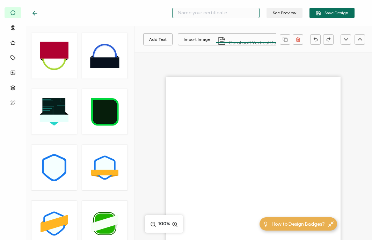
click at [208, 9] on input "text" at bounding box center [215, 13] width 87 height 10
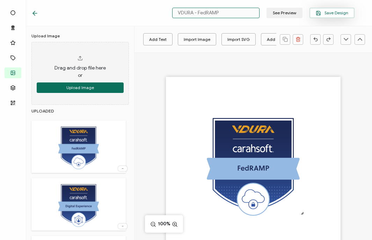
type input "VDURA - FedRAMP"
click at [334, 8] on button "Save Design" at bounding box center [332, 13] width 45 height 10
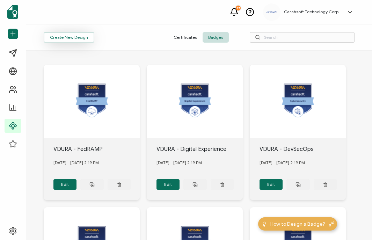
click at [55, 36] on button "Create New Design" at bounding box center [69, 37] width 51 height 10
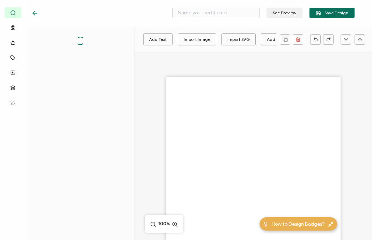
click at [193, 69] on div at bounding box center [254, 176] width 238 height 248
click at [193, 36] on div "Import Image" at bounding box center [197, 39] width 27 height 12
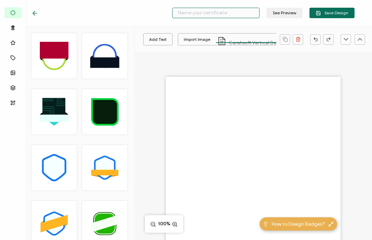
click at [213, 14] on input "text" at bounding box center [215, 13] width 87 height 10
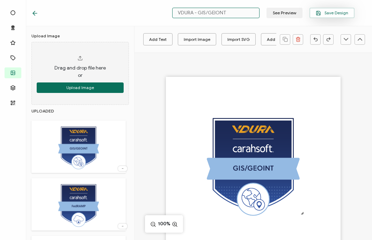
type input "VDURA - GIS/GEIONT"
click at [328, 11] on span "Save Design" at bounding box center [332, 12] width 32 height 5
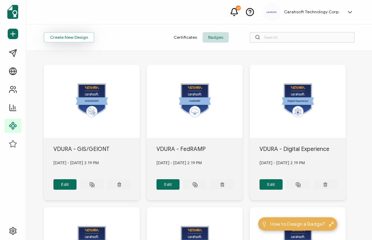
click at [78, 38] on button "Create New Design" at bounding box center [69, 37] width 51 height 10
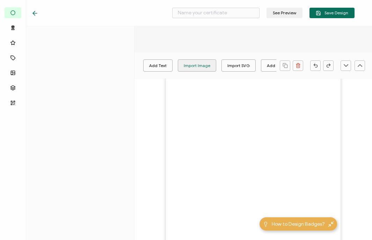
click at [193, 64] on div "Import Image" at bounding box center [197, 65] width 27 height 12
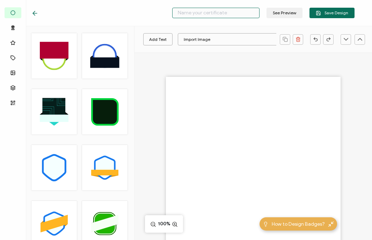
click at [212, 14] on input "text" at bounding box center [215, 13] width 87 height 10
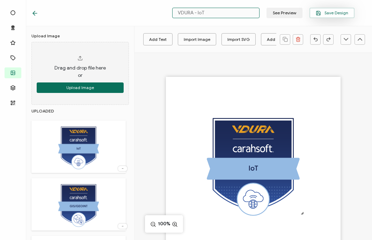
type input "VDURA - IoT"
click at [329, 11] on span "Save Design" at bounding box center [332, 12] width 32 height 5
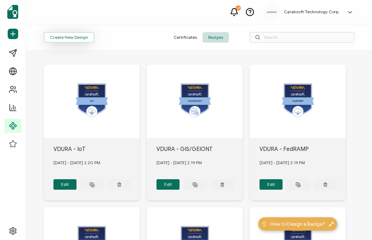
click at [83, 39] on button "Create New Design" at bounding box center [69, 37] width 51 height 10
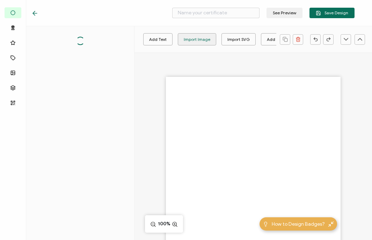
click at [198, 64] on div "Add Text Import Image Import SVG Add Shapes Rectangle Ellipse 100%" at bounding box center [254, 176] width 238 height 248
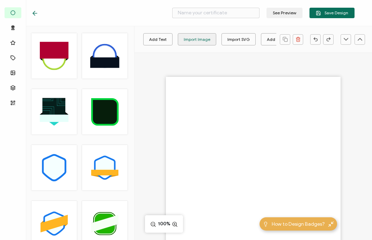
click at [196, 39] on div "Import Image" at bounding box center [197, 39] width 27 height 12
click at [220, 19] on div "See Preview Save Design" at bounding box center [193, 13] width 358 height 26
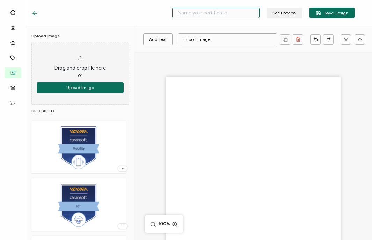
click at [206, 14] on input "text" at bounding box center [215, 13] width 87 height 10
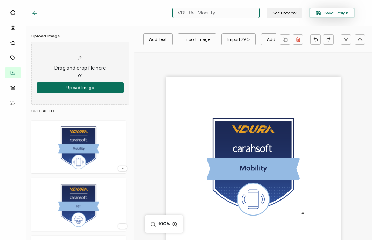
type input "VDURA - Mobility"
click at [342, 9] on button "Save Design" at bounding box center [332, 13] width 45 height 10
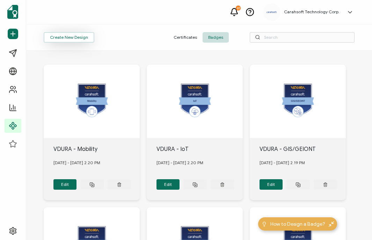
click at [79, 35] on button "Create New Design" at bounding box center [69, 37] width 51 height 10
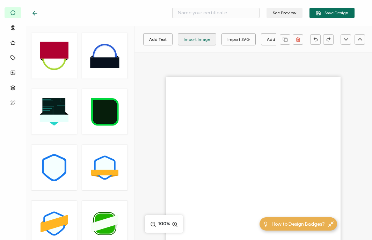
click at [199, 35] on div "Import Image" at bounding box center [197, 39] width 27 height 12
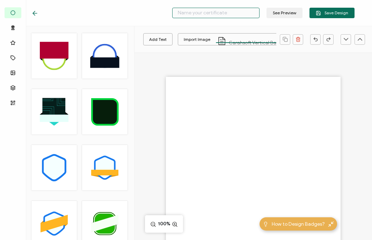
click at [214, 14] on input "text" at bounding box center [215, 13] width 87 height 10
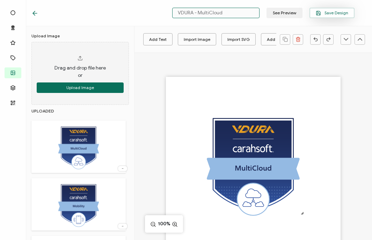
type input "VDURA - MultiCloud"
click at [332, 14] on span "Save Design" at bounding box center [332, 12] width 32 height 5
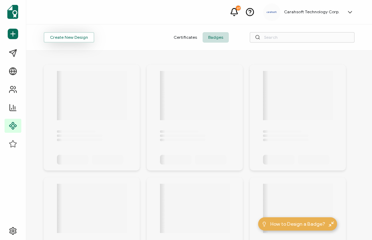
click at [71, 39] on button "Create New Design" at bounding box center [69, 37] width 51 height 10
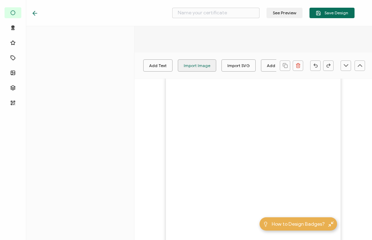
click at [193, 61] on div "Import Image" at bounding box center [197, 65] width 27 height 12
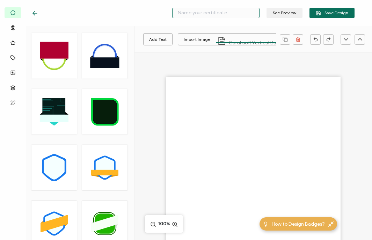
click at [193, 13] on input "text" at bounding box center [215, 13] width 87 height 10
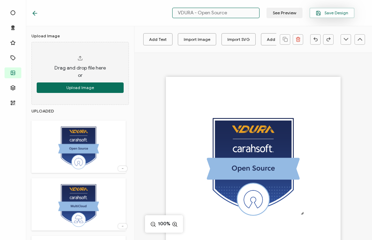
type input "VDURA - Open Source"
click at [339, 15] on button "Save Design" at bounding box center [332, 13] width 45 height 10
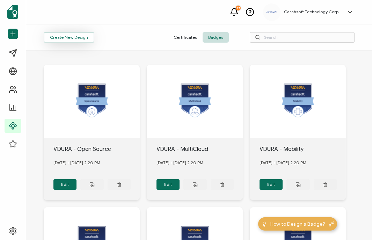
click at [68, 36] on button "Create New Design" at bounding box center [69, 37] width 51 height 10
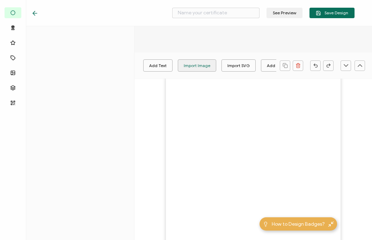
click at [193, 62] on div "Import Image" at bounding box center [197, 65] width 27 height 12
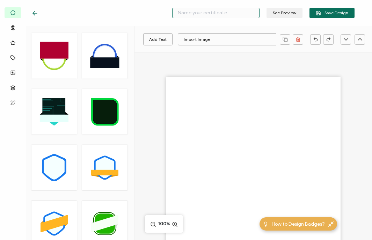
click at [214, 11] on input "text" at bounding box center [215, 13] width 87 height 10
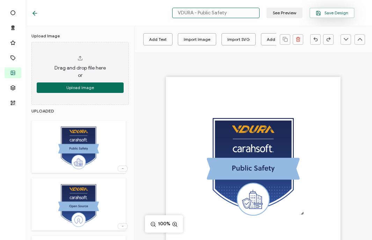
type input "VDURA - Public Safety"
click at [321, 11] on icon "button" at bounding box center [318, 12] width 5 height 5
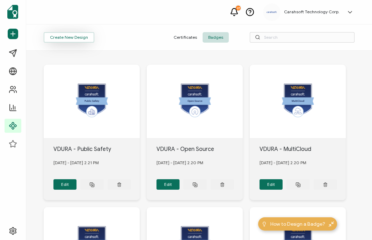
click at [72, 40] on button "Create New Design" at bounding box center [69, 37] width 51 height 10
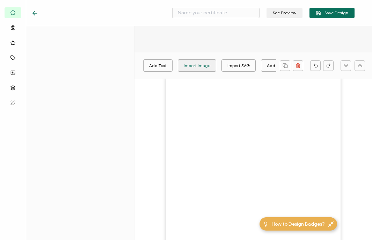
click at [190, 59] on div "Import Image" at bounding box center [197, 65] width 27 height 12
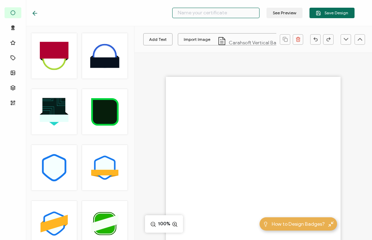
click at [236, 13] on input "text" at bounding box center [215, 13] width 87 height 10
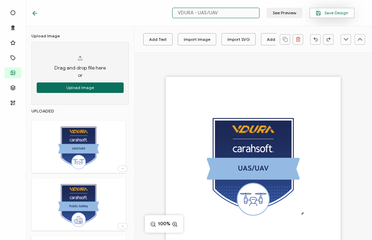
type input "VDURA - UAS/UAV"
click at [331, 9] on button "Save Design" at bounding box center [332, 13] width 45 height 10
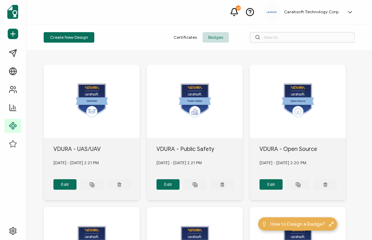
click at [122, 14] on div "27 Carahsoft Technology Corp. Laura Taylor laura.taylor@carahsoft.com ID: 18038…" at bounding box center [199, 12] width 346 height 24
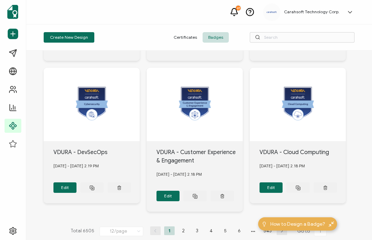
scroll to position [425, 0]
click at [180, 226] on li "2" at bounding box center [183, 230] width 10 height 9
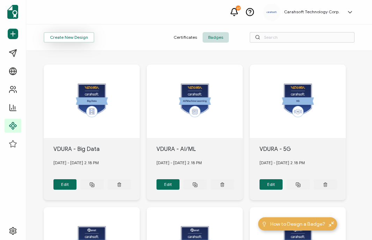
click at [61, 36] on button "Create New Design" at bounding box center [69, 37] width 51 height 10
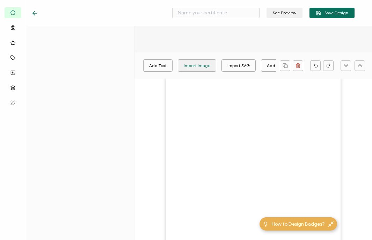
click at [194, 64] on div "Add Text Import Image Import SVG Add Shapes Rectangle Ellipse 100%" at bounding box center [254, 176] width 238 height 248
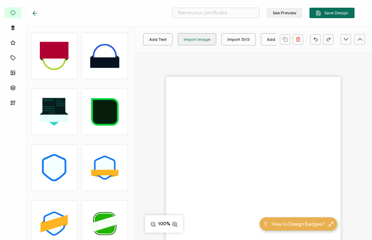
click at [189, 39] on div "Import Image" at bounding box center [197, 39] width 27 height 12
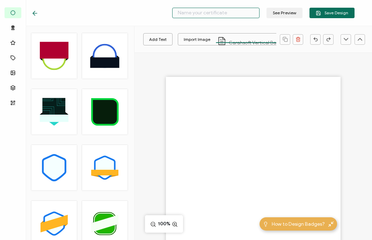
click at [200, 13] on input "text" at bounding box center [215, 13] width 87 height 10
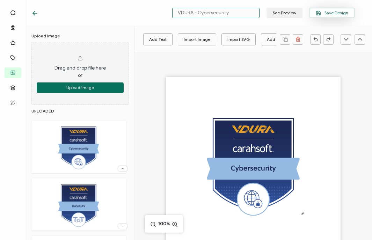
type input "VDURA - Cybersecurity"
click at [338, 13] on span "Save Design" at bounding box center [332, 12] width 32 height 5
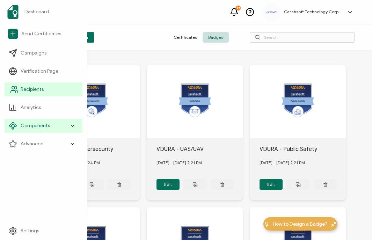
click at [50, 90] on link "Recipients" at bounding box center [44, 89] width 78 height 14
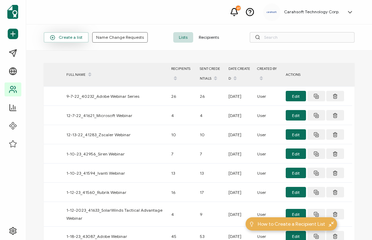
click at [78, 39] on span "Create a list" at bounding box center [66, 37] width 32 height 5
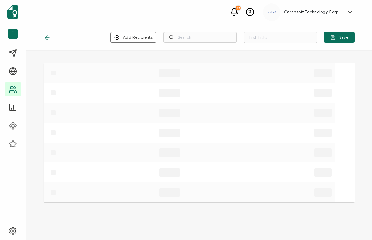
type input "List 1620"
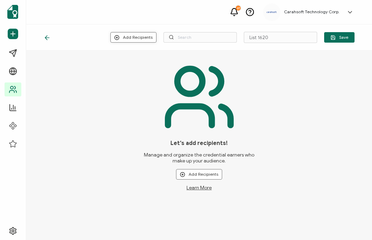
click at [144, 38] on button "Add Recipients" at bounding box center [133, 37] width 46 height 10
click at [148, 57] on span "Upload New Recipients" at bounding box center [149, 55] width 45 height 5
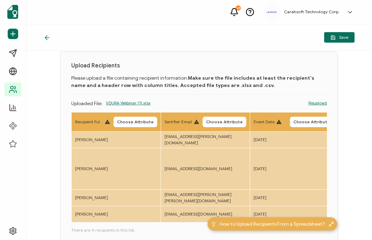
scroll to position [16, 0]
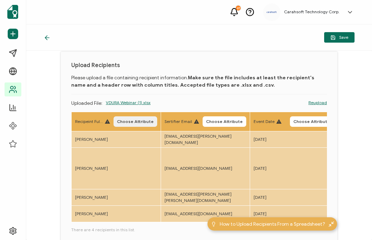
click at [136, 120] on span "Choose Attribute" at bounding box center [135, 121] width 37 height 4
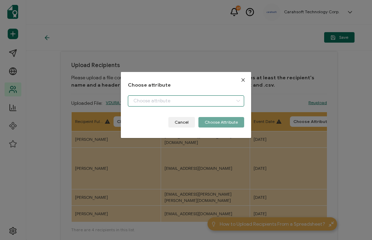
click at [155, 98] on input "dialog" at bounding box center [186, 100] width 116 height 11
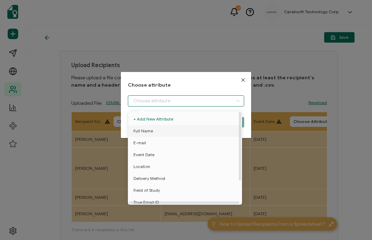
click at [151, 132] on span "Full Name" at bounding box center [143, 131] width 20 height 12
type input "Full Name"
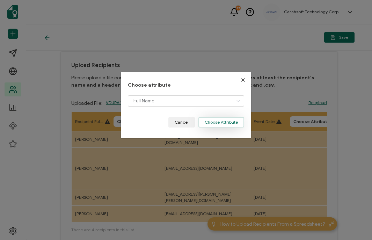
click at [213, 123] on button "Choose Attribute" at bounding box center [221, 122] width 46 height 10
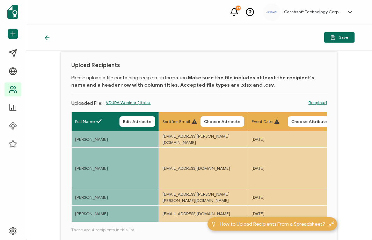
click at [228, 122] on span "Choose Attribute" at bounding box center [222, 121] width 37 height 4
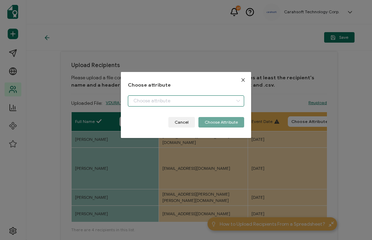
click at [195, 104] on input "dialog" at bounding box center [186, 100] width 116 height 11
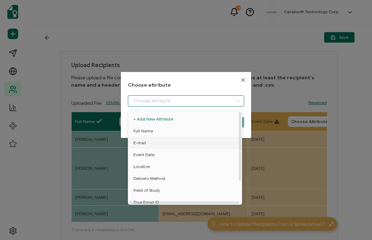
click at [144, 139] on span "E-mail" at bounding box center [139, 143] width 13 height 12
type input "E-mail"
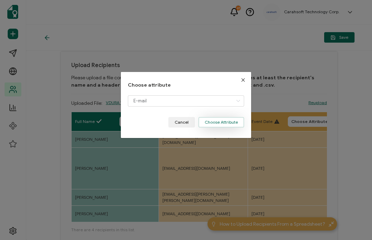
click at [215, 120] on button "Choose Attribute" at bounding box center [221, 122] width 46 height 10
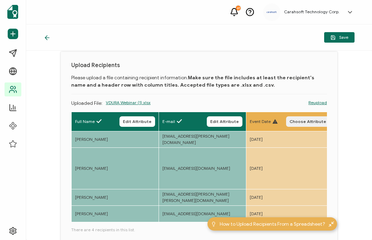
click at [302, 122] on span "Choose Attribute" at bounding box center [308, 121] width 37 height 4
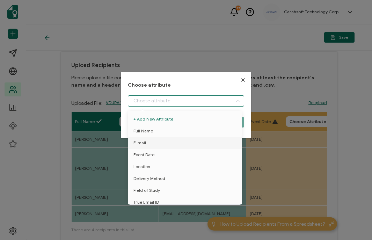
click at [164, 99] on input "dialog" at bounding box center [186, 100] width 116 height 11
click at [140, 154] on span "Event Date" at bounding box center [143, 155] width 21 height 12
type input "Event Date"
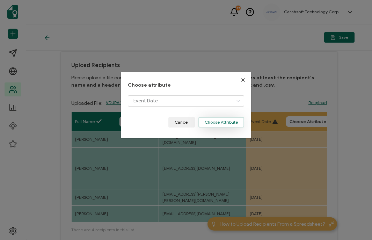
click at [231, 123] on button "Choose Attribute" at bounding box center [221, 122] width 46 height 10
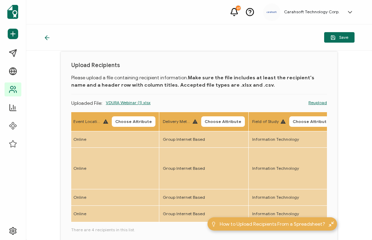
scroll to position [0, 263]
click at [137, 122] on span "Choose Attribute" at bounding box center [134, 121] width 37 height 4
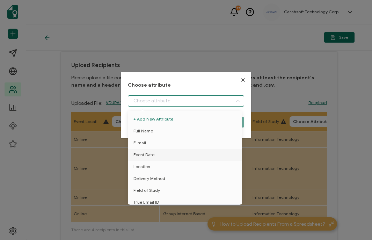
click at [142, 102] on input "dialog" at bounding box center [186, 100] width 116 height 11
click at [156, 166] on li "Location" at bounding box center [185, 167] width 119 height 12
type input "Location"
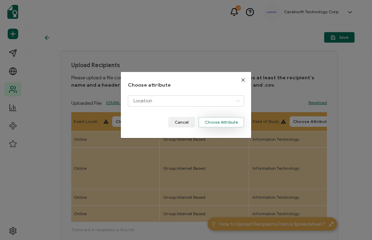
click at [220, 125] on button "Choose Attribute" at bounding box center [221, 122] width 46 height 10
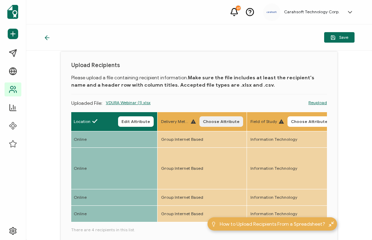
click at [236, 122] on span "Choose Attribute" at bounding box center [221, 121] width 37 height 4
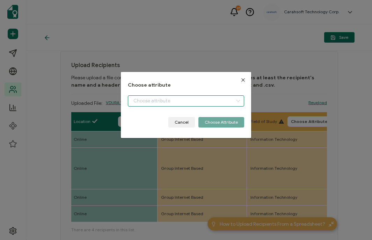
click at [176, 102] on input "dialog" at bounding box center [186, 100] width 116 height 11
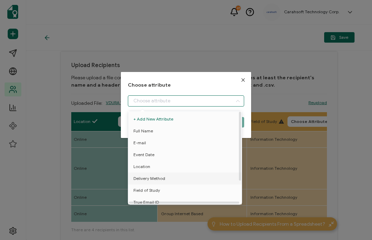
click at [144, 178] on span "Delivery Method" at bounding box center [149, 179] width 32 height 12
type input "Delivery Method"
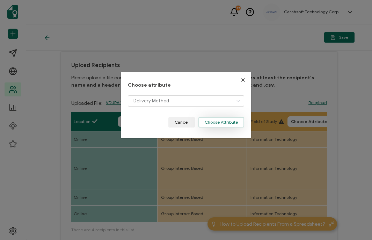
click at [227, 117] on button "Choose Attribute" at bounding box center [221, 122] width 46 height 10
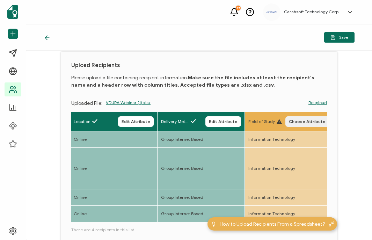
click at [304, 124] on button "Choose Attribute" at bounding box center [307, 121] width 44 height 10
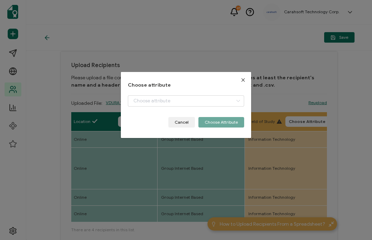
click at [178, 93] on div "Choose attribute Cancel Choose Attribute" at bounding box center [186, 104] width 116 height 45
click at [170, 98] on input "dialog" at bounding box center [186, 100] width 116 height 11
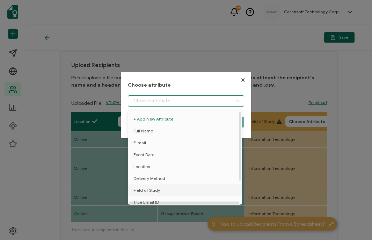
click at [143, 189] on span "Field of Study" at bounding box center [146, 190] width 27 height 12
type input "Field of Study"
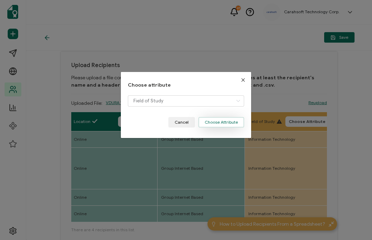
click at [222, 122] on button "Choose Attribute" at bounding box center [221, 122] width 46 height 10
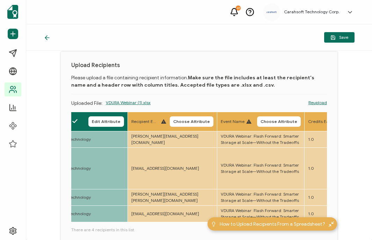
scroll to position [0, 468]
click at [195, 128] on th "Recipient Email Choose Attribute" at bounding box center [172, 121] width 89 height 19
click at [202, 123] on span "Choose Attribute" at bounding box center [191, 121] width 37 height 4
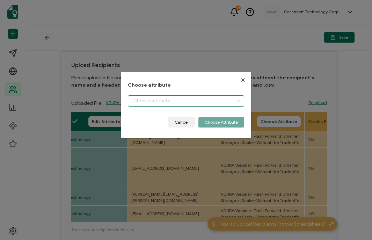
click at [166, 103] on input "dialog" at bounding box center [186, 100] width 116 height 11
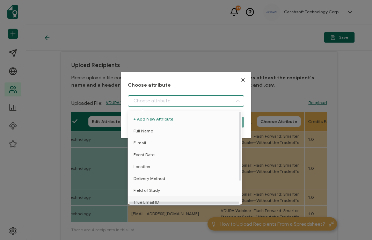
click at [145, 198] on span "True Email ID" at bounding box center [146, 202] width 26 height 12
type input "True Email ID"
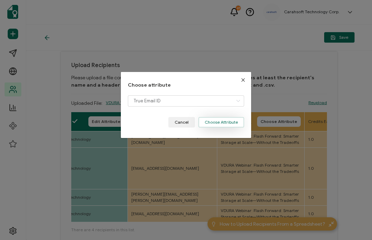
click at [223, 121] on button "Choose Attribute" at bounding box center [221, 122] width 46 height 10
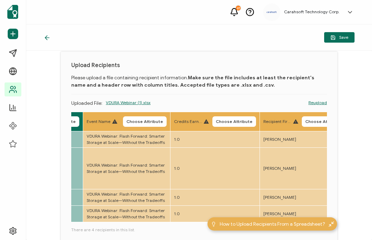
scroll to position [0, 602]
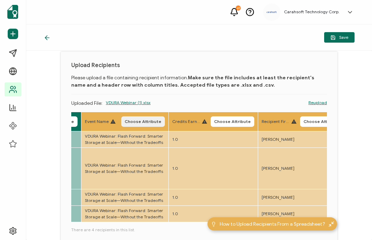
click at [158, 119] on span "Choose Attribute" at bounding box center [143, 121] width 37 height 4
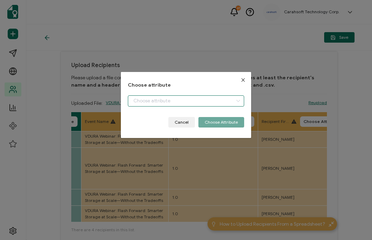
click at [141, 97] on input "dialog" at bounding box center [186, 100] width 116 height 11
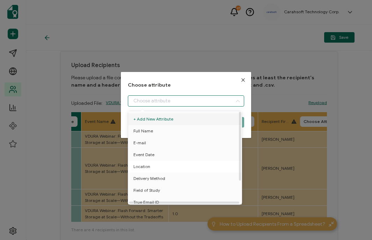
scroll to position [30, 0]
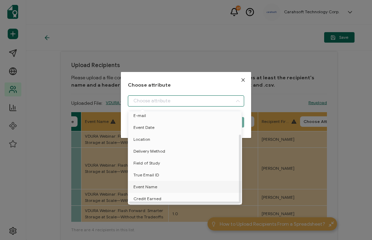
click at [135, 185] on span "Event Name" at bounding box center [145, 187] width 24 height 12
type input "Event Name"
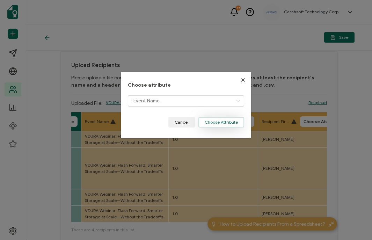
click at [231, 127] on button "Choose Attribute" at bounding box center [221, 122] width 46 height 10
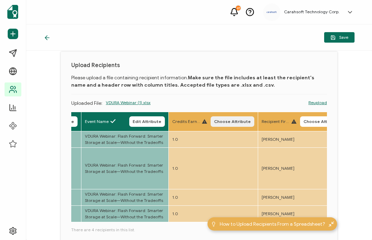
click at [254, 117] on button "Choose Attribute" at bounding box center [233, 121] width 44 height 10
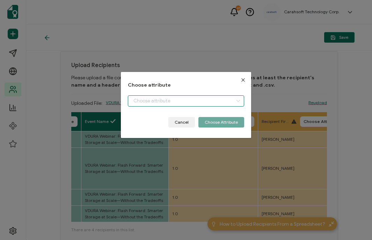
click at [191, 97] on input "dialog" at bounding box center [186, 100] width 116 height 11
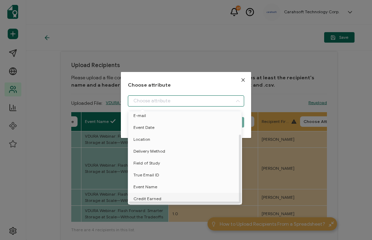
click at [142, 194] on span "Credit Earned" at bounding box center [147, 199] width 28 height 12
type input "Credit Earned"
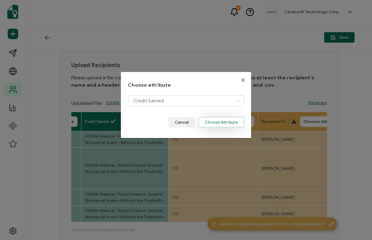
click at [222, 123] on button "Choose Attribute" at bounding box center [221, 122] width 46 height 10
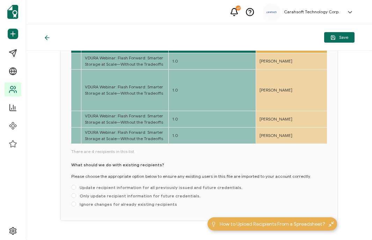
scroll to position [97, 0]
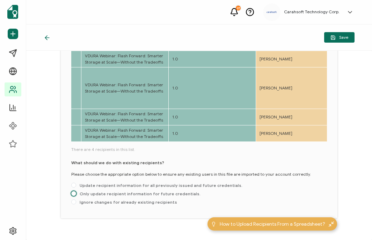
click at [111, 191] on span "Only update recipient information for future credentials." at bounding box center [138, 193] width 124 height 5
click at [76, 191] on input "Only update recipient information for future credentials." at bounding box center [73, 194] width 5 height 6
radio input "true"
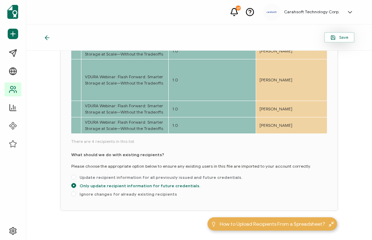
click at [346, 39] on button "Save" at bounding box center [339, 37] width 30 height 10
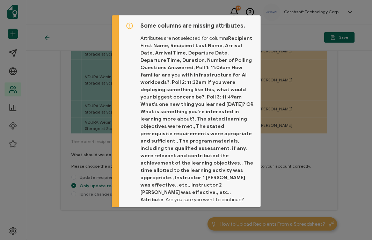
scroll to position [12, 0]
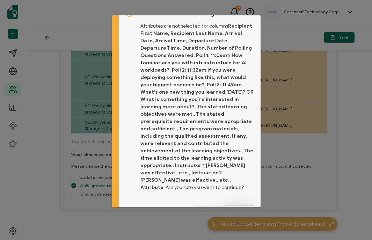
click at [245, 208] on span "Proceed" at bounding box center [239, 210] width 17 height 4
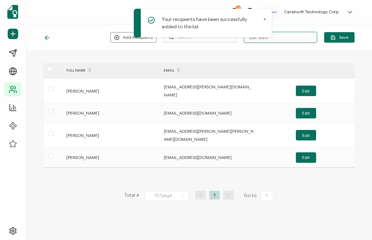
click at [288, 42] on input "List 1620" at bounding box center [280, 37] width 73 height 11
type input "7-15-25_69823_VDURA Webinar"
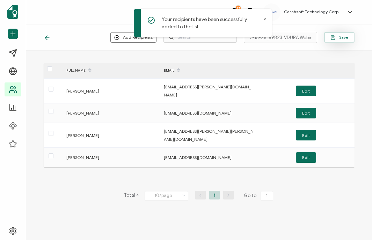
click at [339, 37] on span "Save" at bounding box center [340, 37] width 18 height 5
